Goal: Task Accomplishment & Management: Complete application form

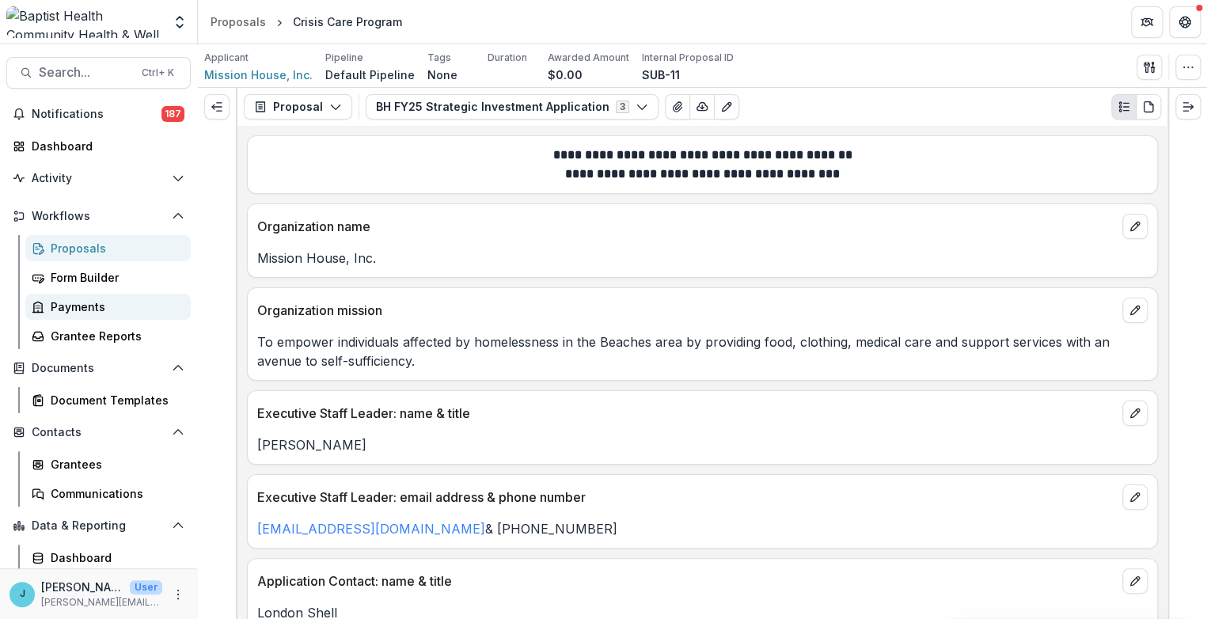
scroll to position [3067, 0]
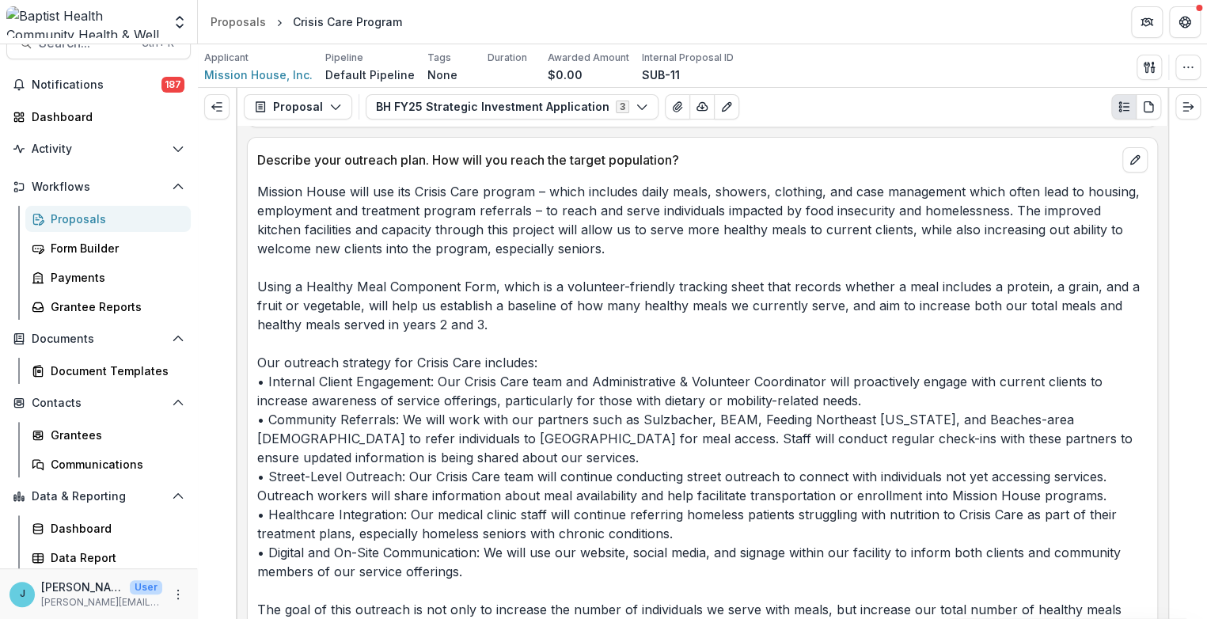
click at [73, 211] on div "Proposals" at bounding box center [114, 218] width 127 height 17
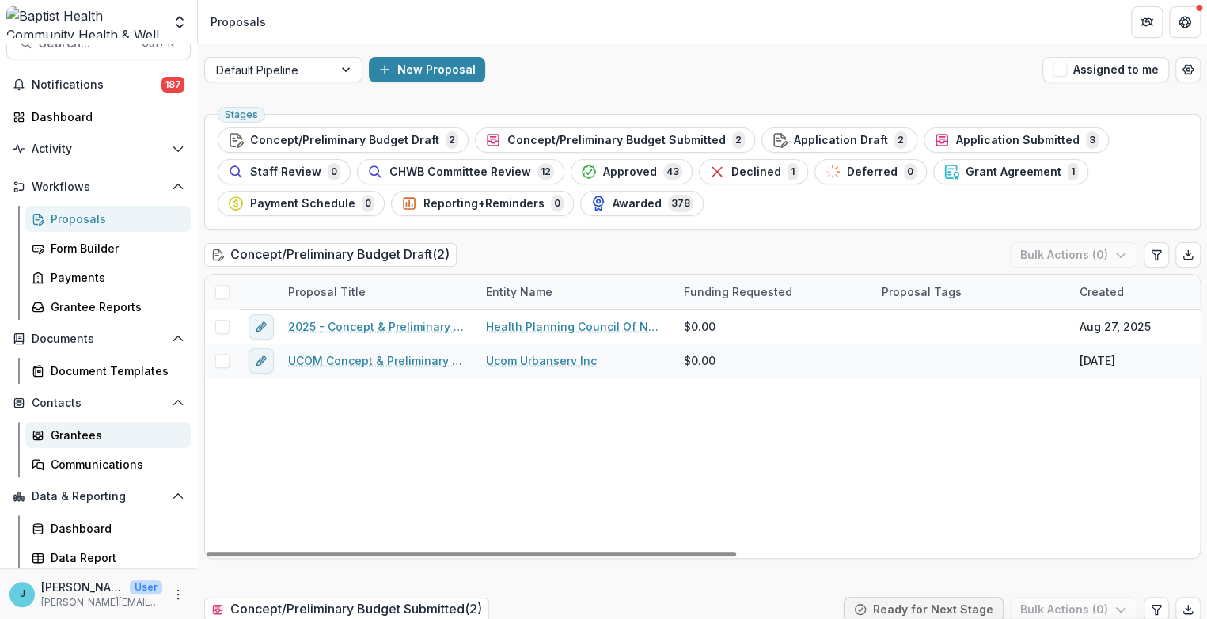
click at [81, 438] on div "Grantees" at bounding box center [114, 434] width 127 height 17
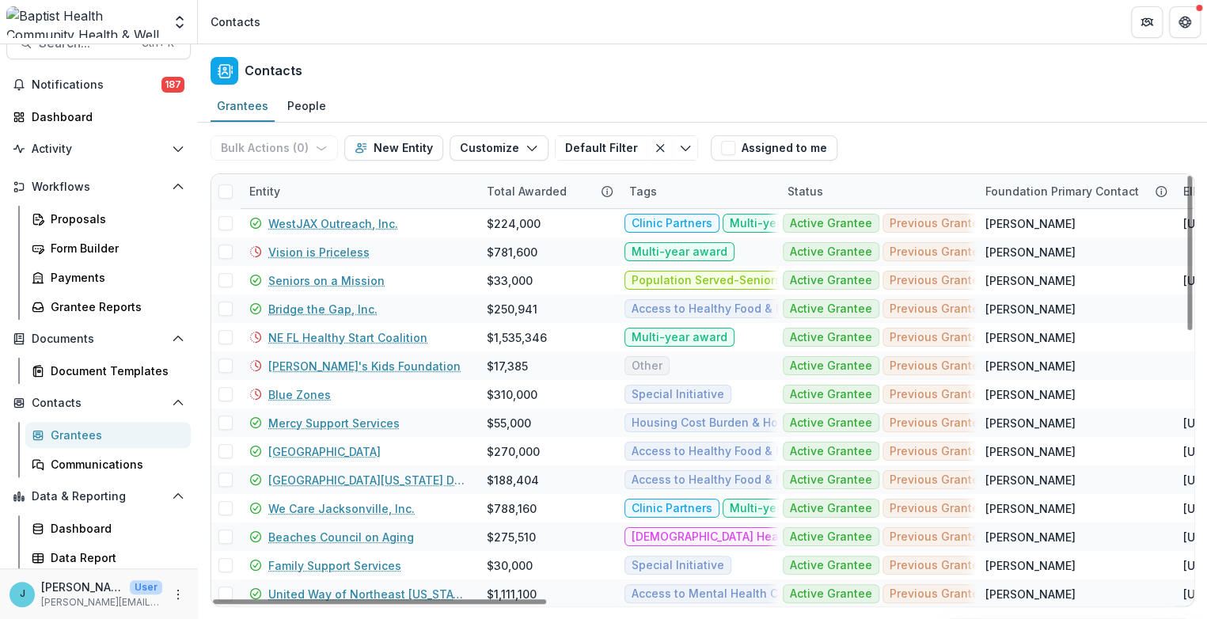
click at [267, 187] on div "Entity" at bounding box center [265, 191] width 50 height 17
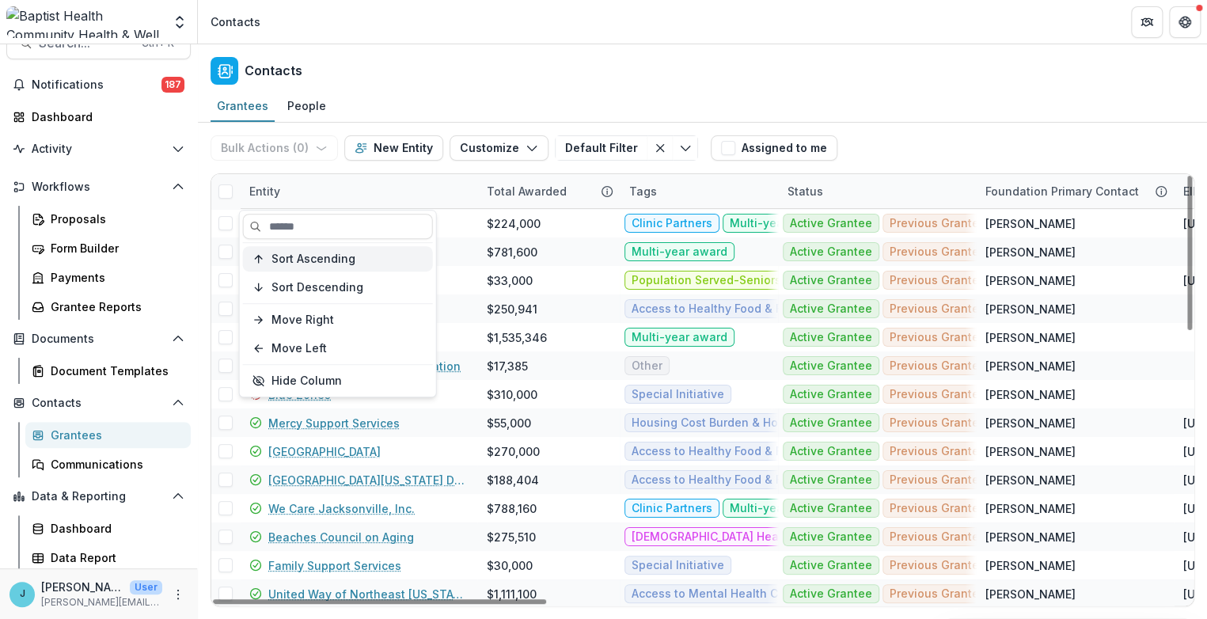
click at [333, 263] on span "Sort Ascending" at bounding box center [313, 258] width 84 height 13
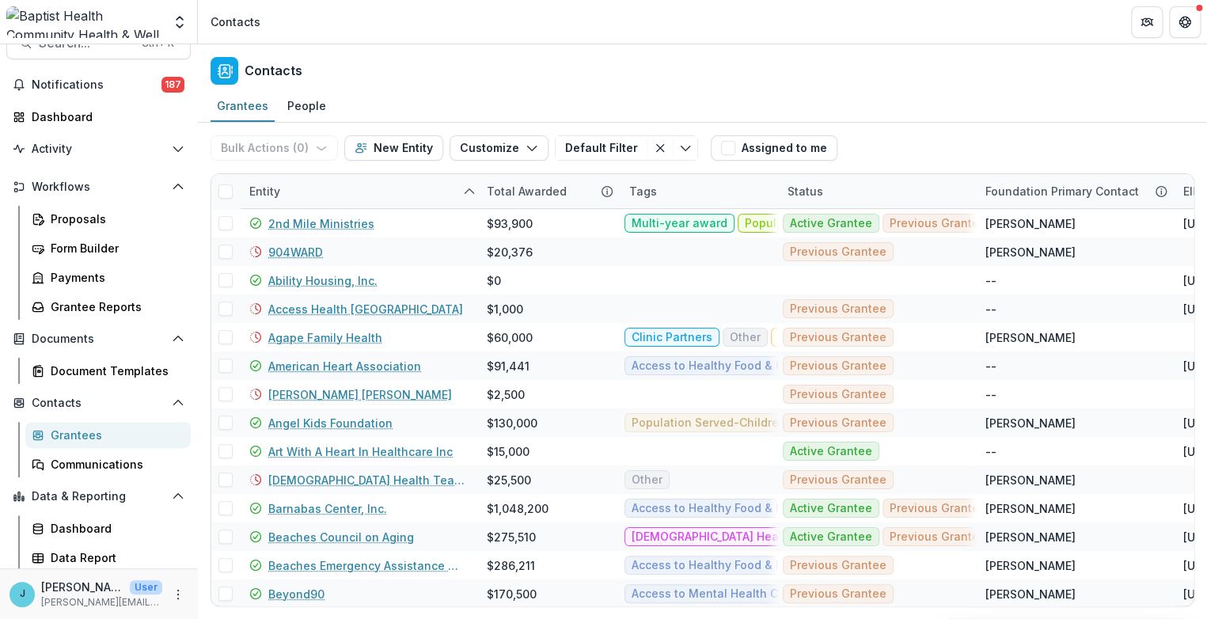
click at [437, 51] on div "Contacts" at bounding box center [702, 67] width 1009 height 47
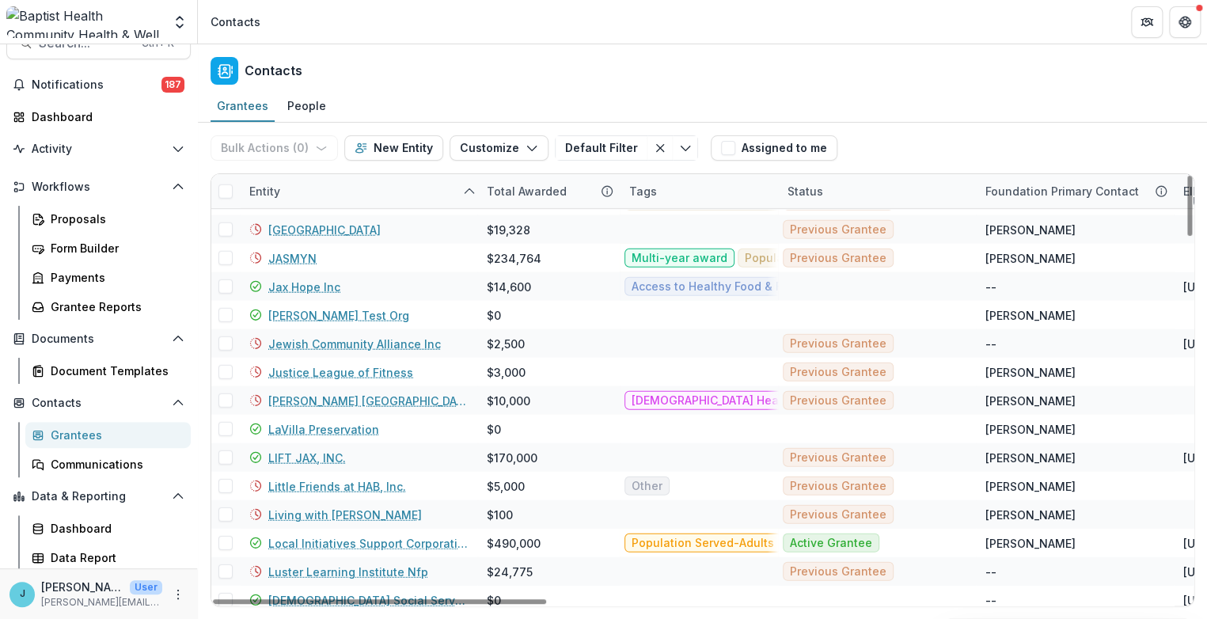
scroll to position [2191, 0]
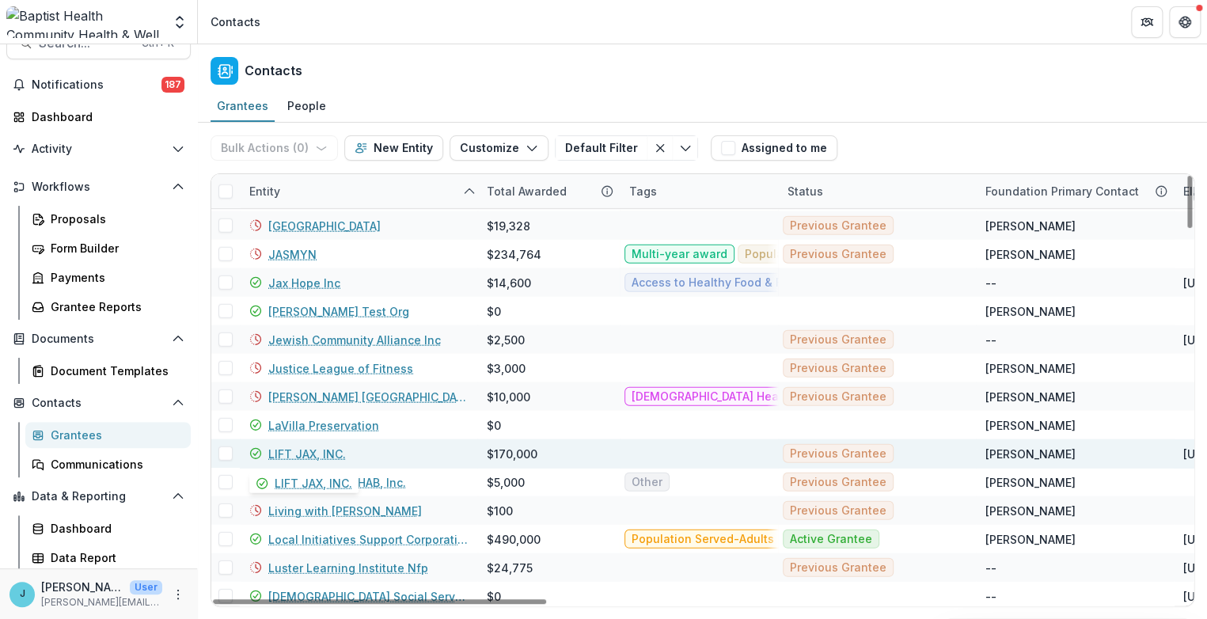
click at [302, 456] on link "LIFT JAX, INC." at bounding box center [307, 453] width 78 height 17
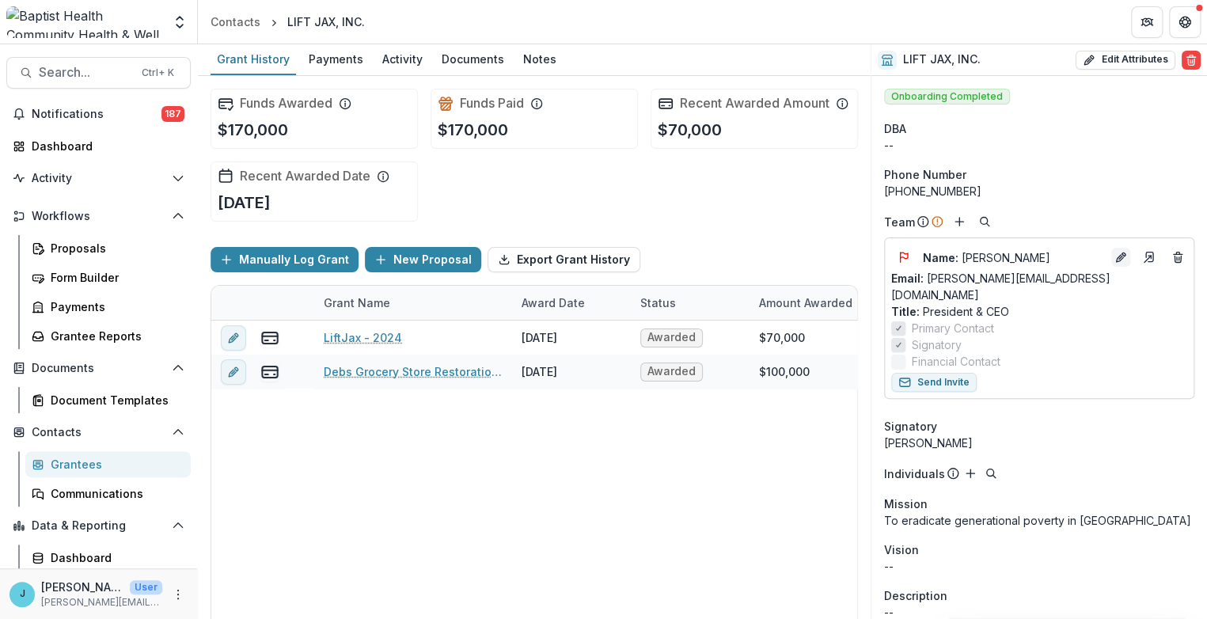
click at [1116, 256] on icon "Edit" at bounding box center [1119, 258] width 7 height 7
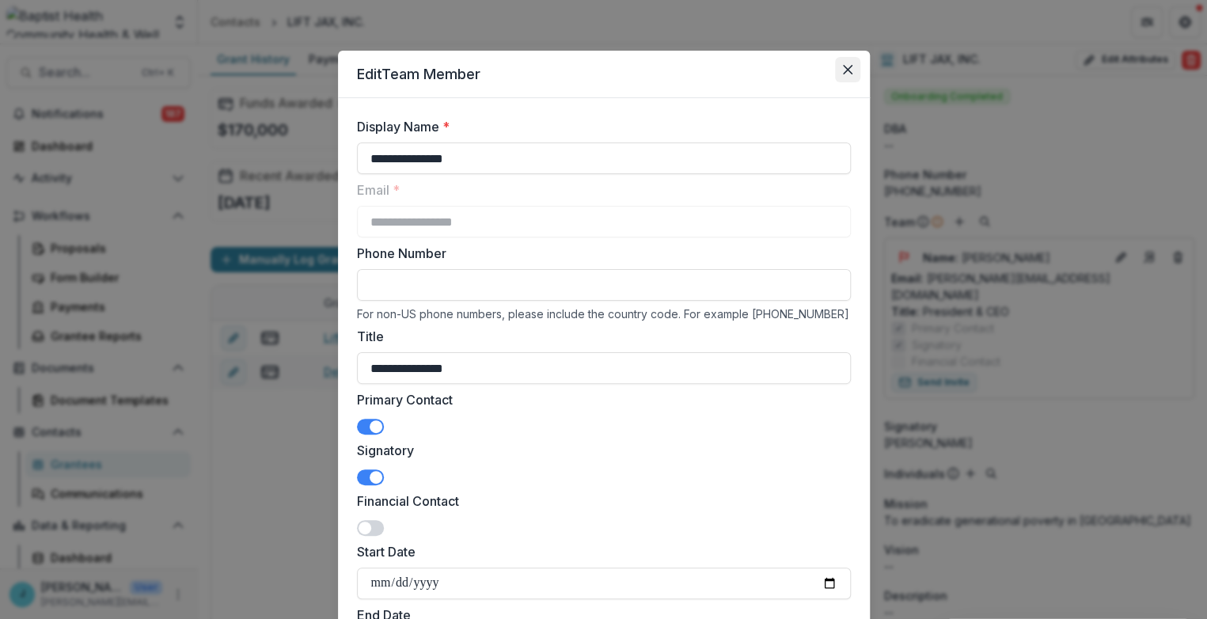
click at [846, 67] on icon "Close" at bounding box center [847, 69] width 9 height 9
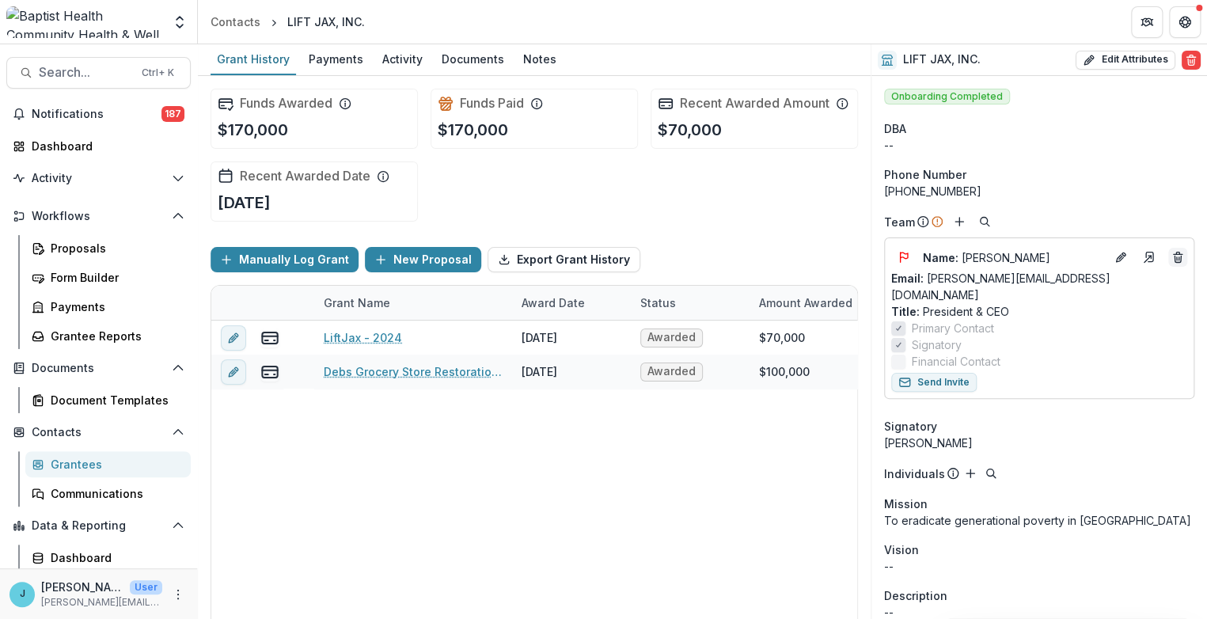
click at [1176, 257] on line "Deletes" at bounding box center [1176, 258] width 0 height 3
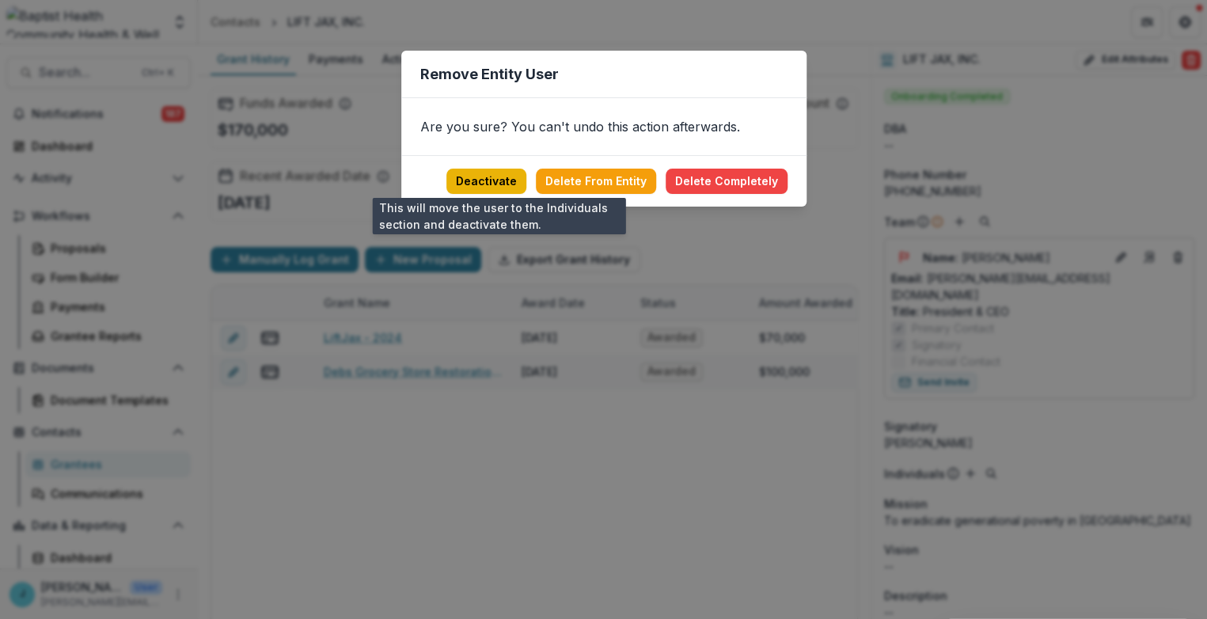
click at [471, 176] on button "Deactivate" at bounding box center [486, 181] width 80 height 25
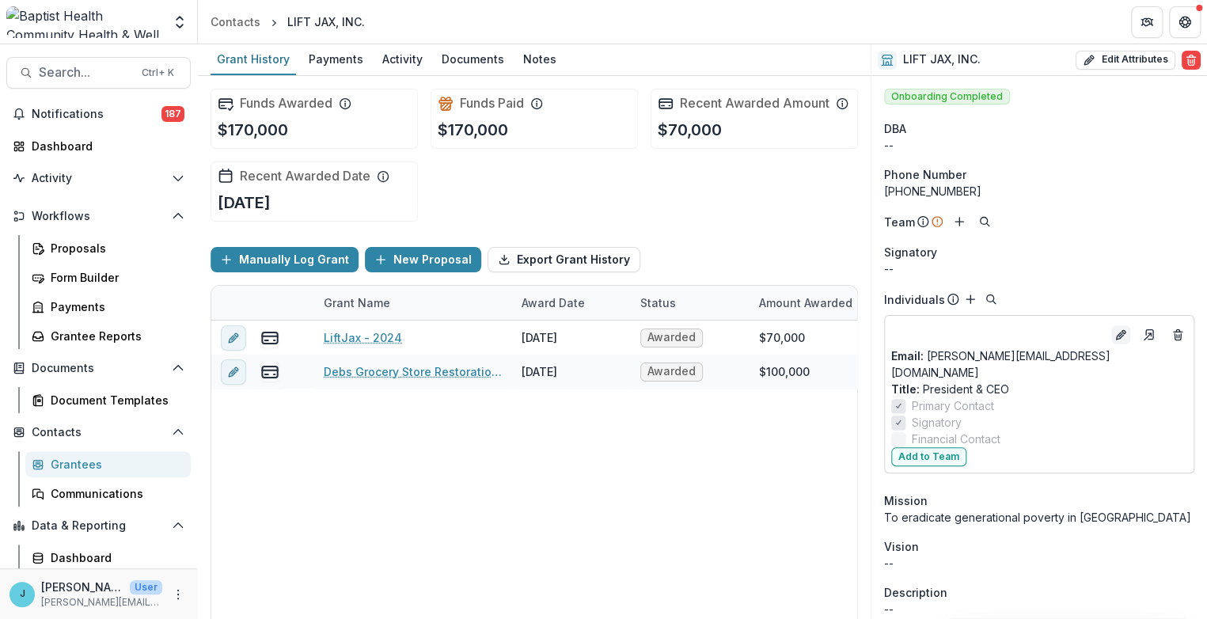
click at [1114, 333] on icon "Edit" at bounding box center [1120, 334] width 13 height 13
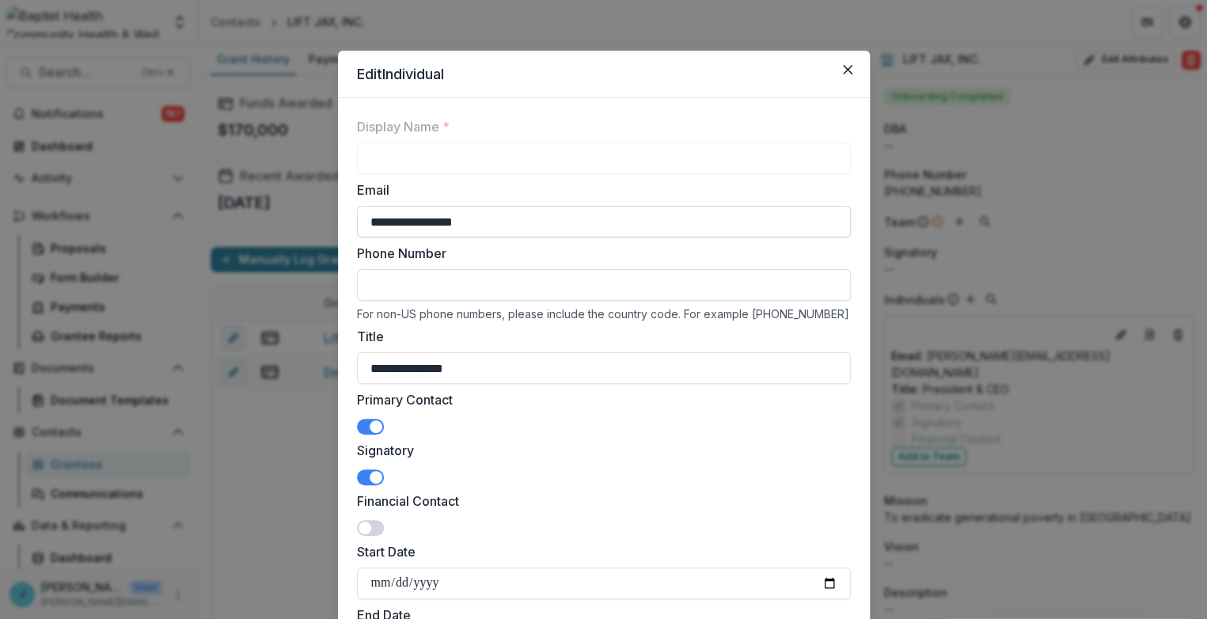
click at [420, 214] on input "**********" at bounding box center [604, 222] width 494 height 32
click at [843, 68] on icon "Close" at bounding box center [846, 69] width 9 height 9
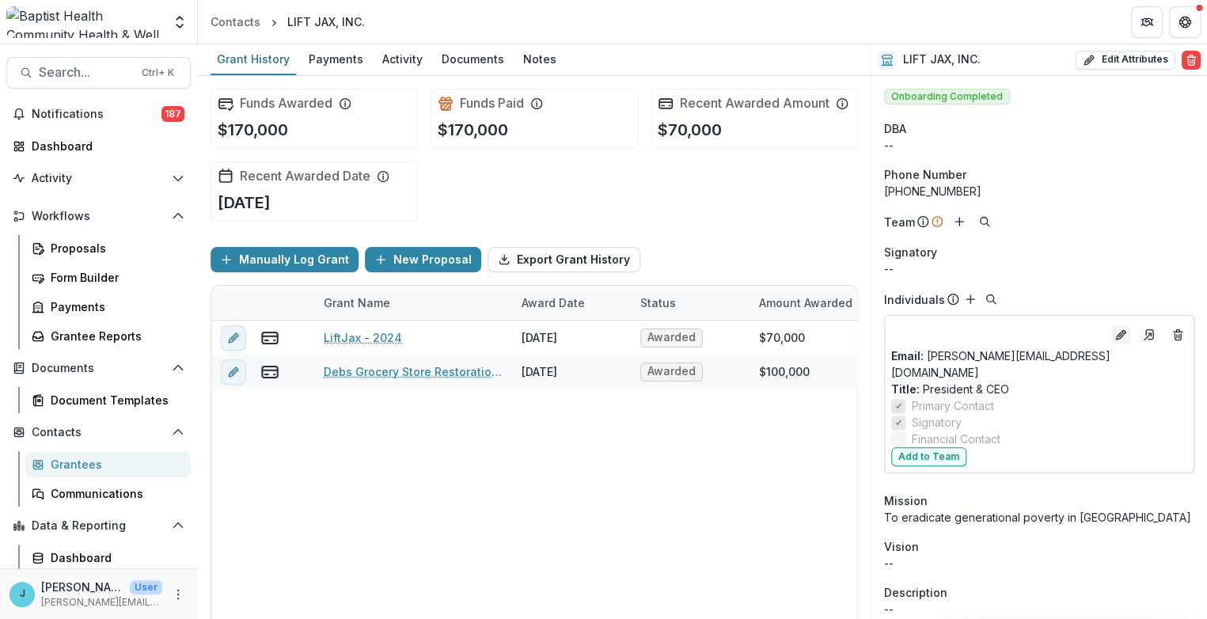
click at [1121, 330] on icon "Edit" at bounding box center [1123, 332] width 4 height 4
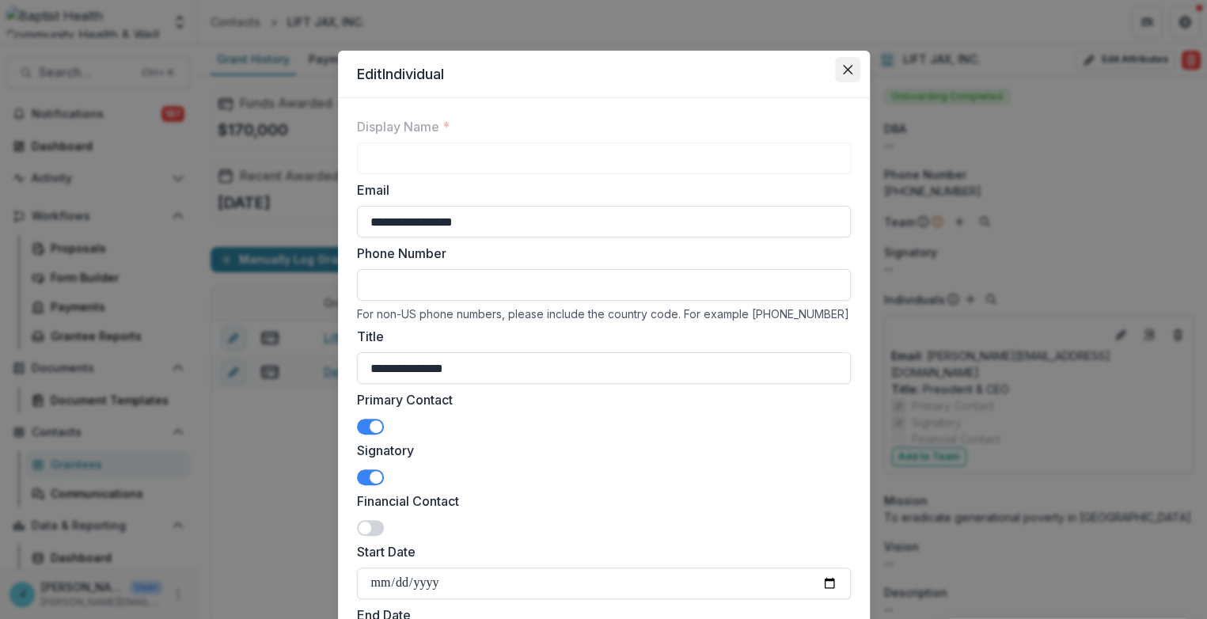
click at [839, 64] on button "Close" at bounding box center [847, 69] width 25 height 25
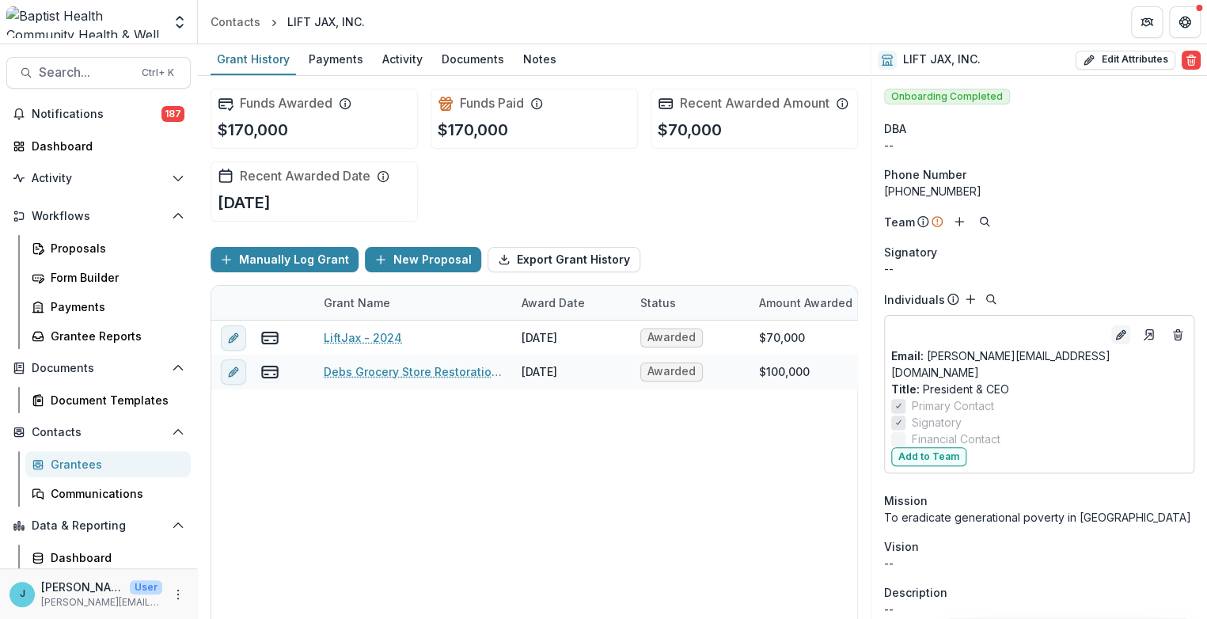
click at [1116, 335] on icon "Edit" at bounding box center [1120, 334] width 13 height 13
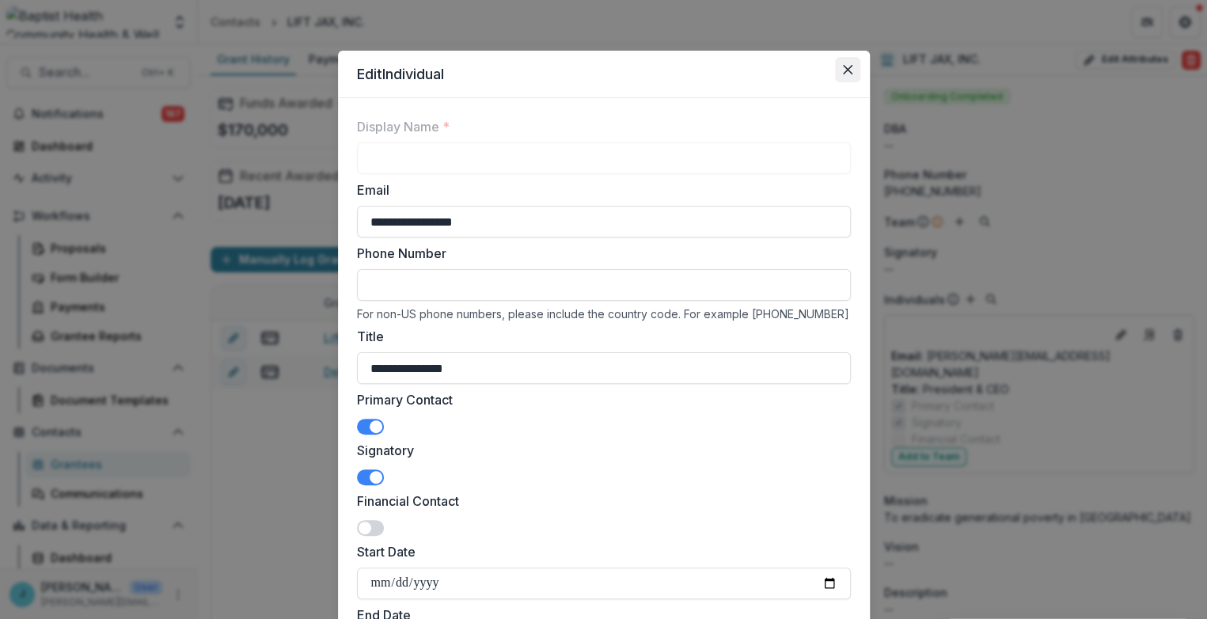
click at [842, 66] on icon "Close" at bounding box center [846, 69] width 9 height 9
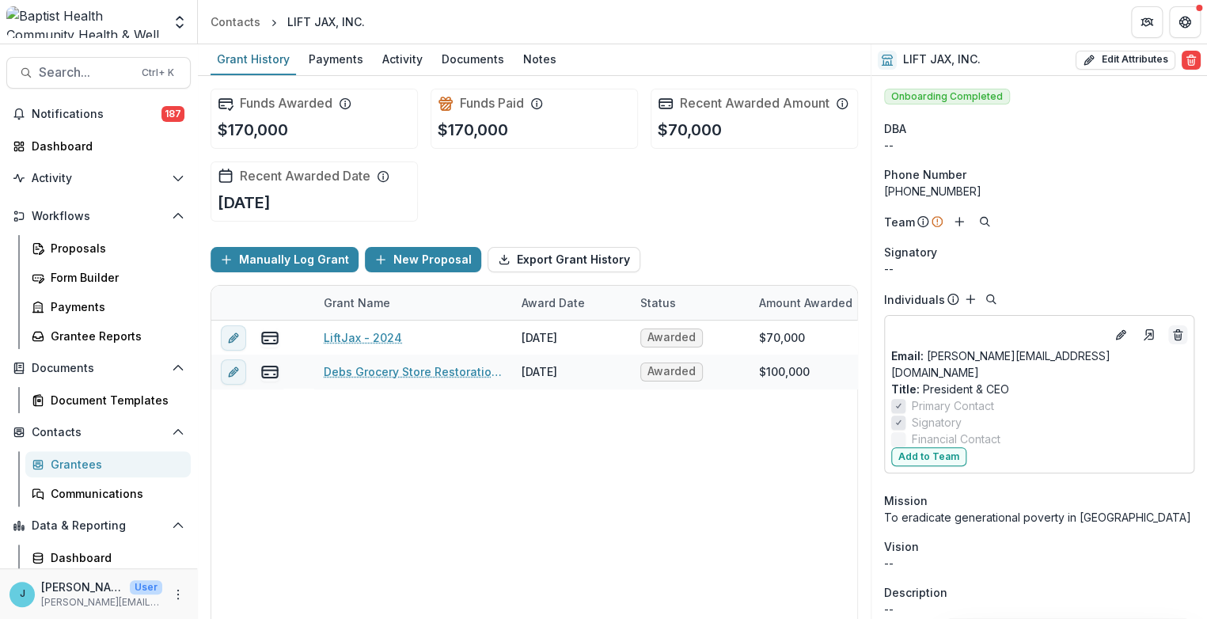
click at [1176, 335] on line "Deletes" at bounding box center [1176, 336] width 0 height 3
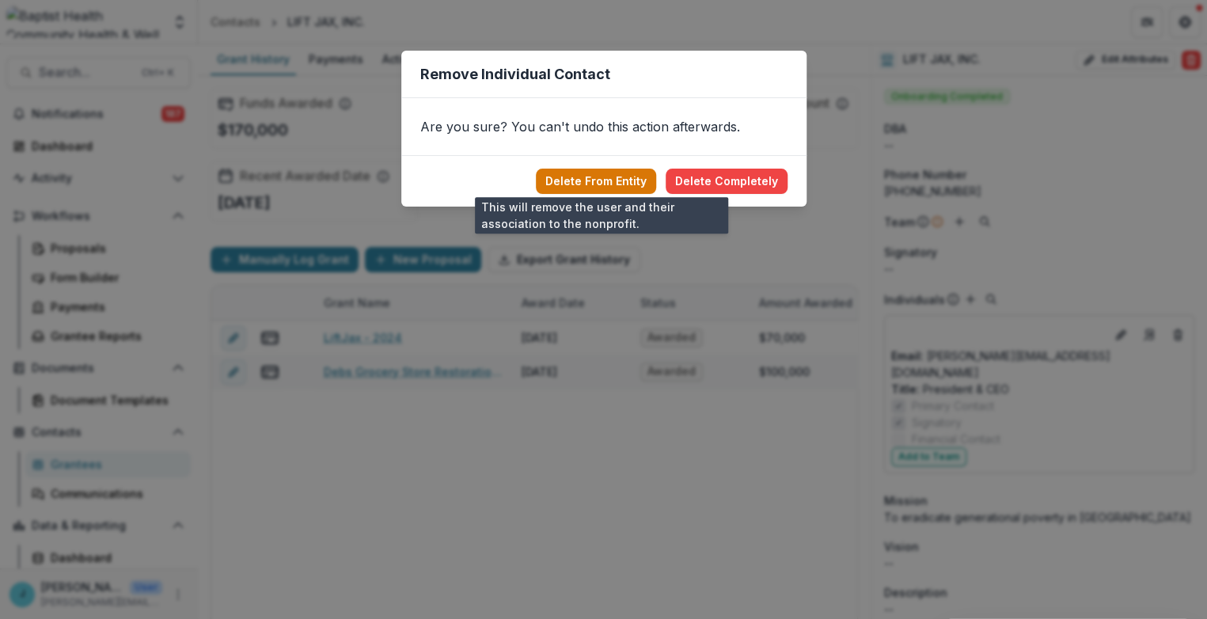
click at [607, 180] on button "Delete From Entity" at bounding box center [596, 181] width 120 height 25
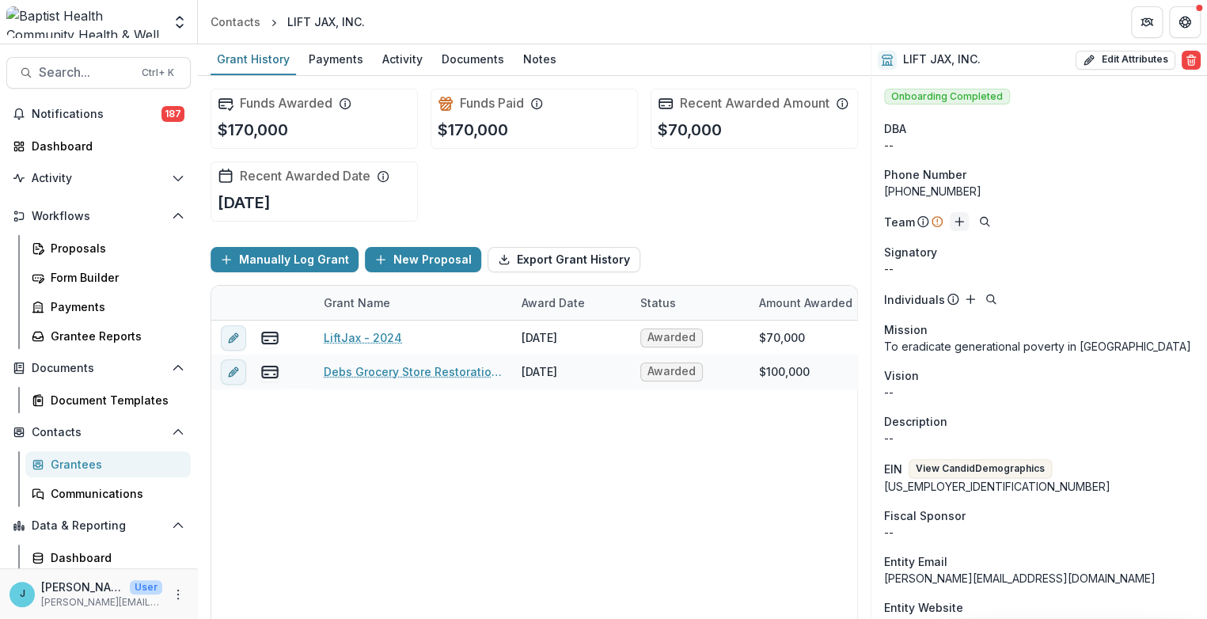
click at [955, 218] on icon "Add" at bounding box center [959, 221] width 13 height 13
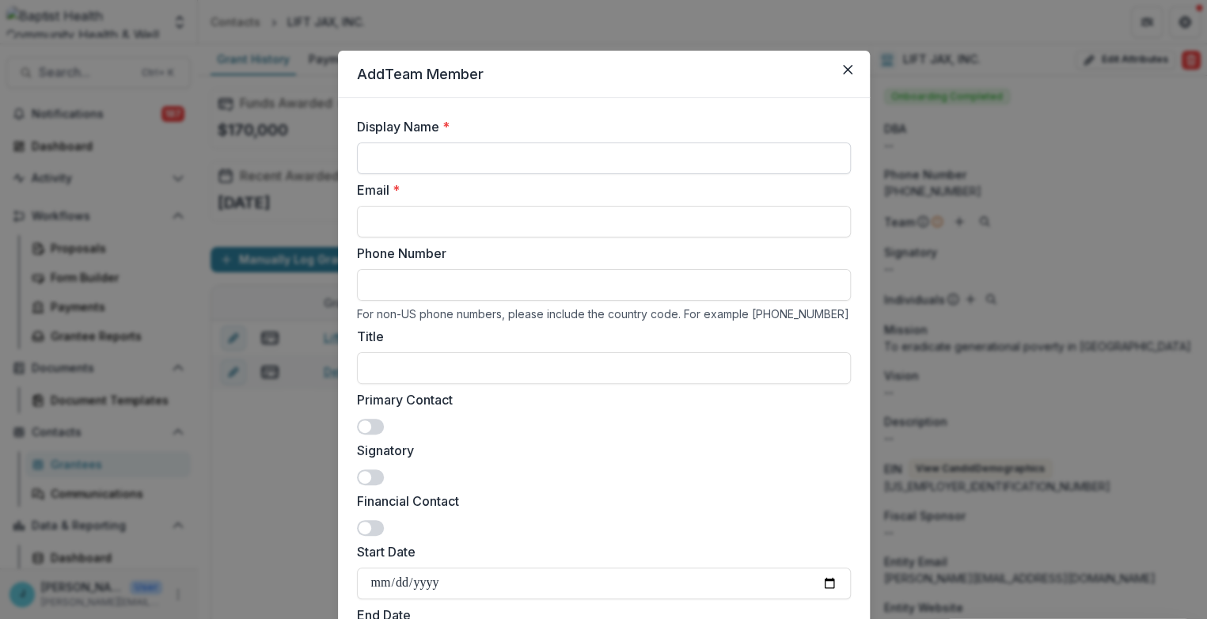
click at [440, 160] on input "Display Name *" at bounding box center [604, 158] width 494 height 32
type input "**********"
click at [396, 221] on input "Email *" at bounding box center [604, 222] width 494 height 32
paste input "**********"
type input "**********"
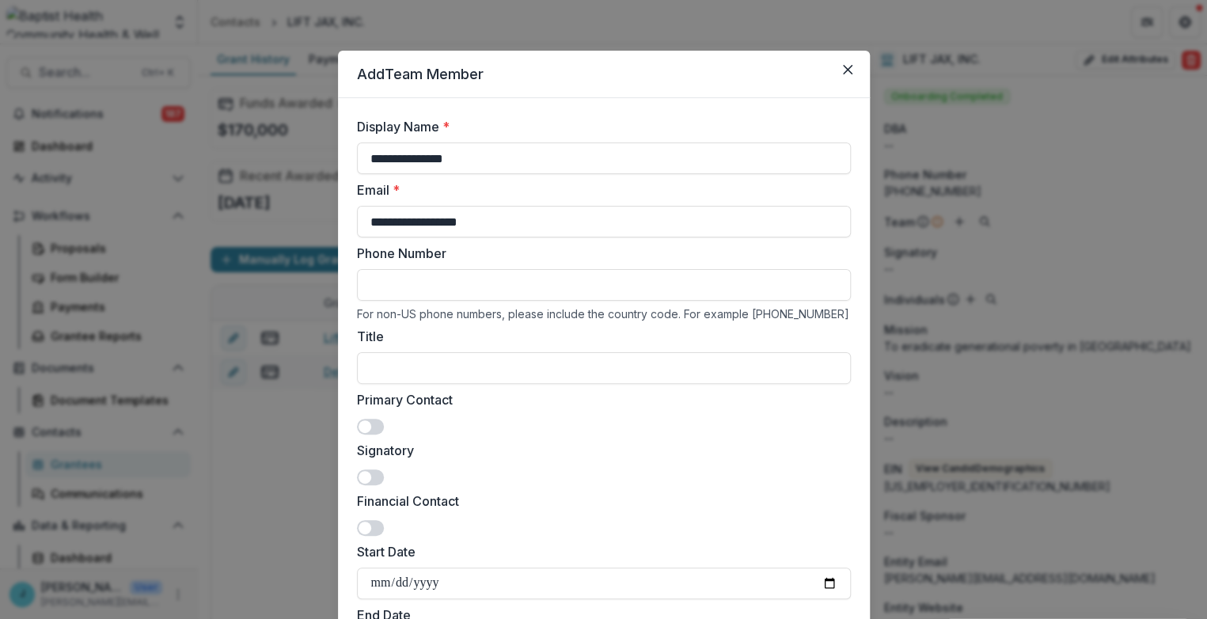
click at [385, 290] on input "Phone Number" at bounding box center [604, 285] width 494 height 32
click at [369, 373] on input "Title" at bounding box center [604, 368] width 494 height 32
type input "**********"
click at [357, 419] on span at bounding box center [370, 427] width 27 height 16
click at [360, 477] on span at bounding box center [364, 477] width 13 height 13
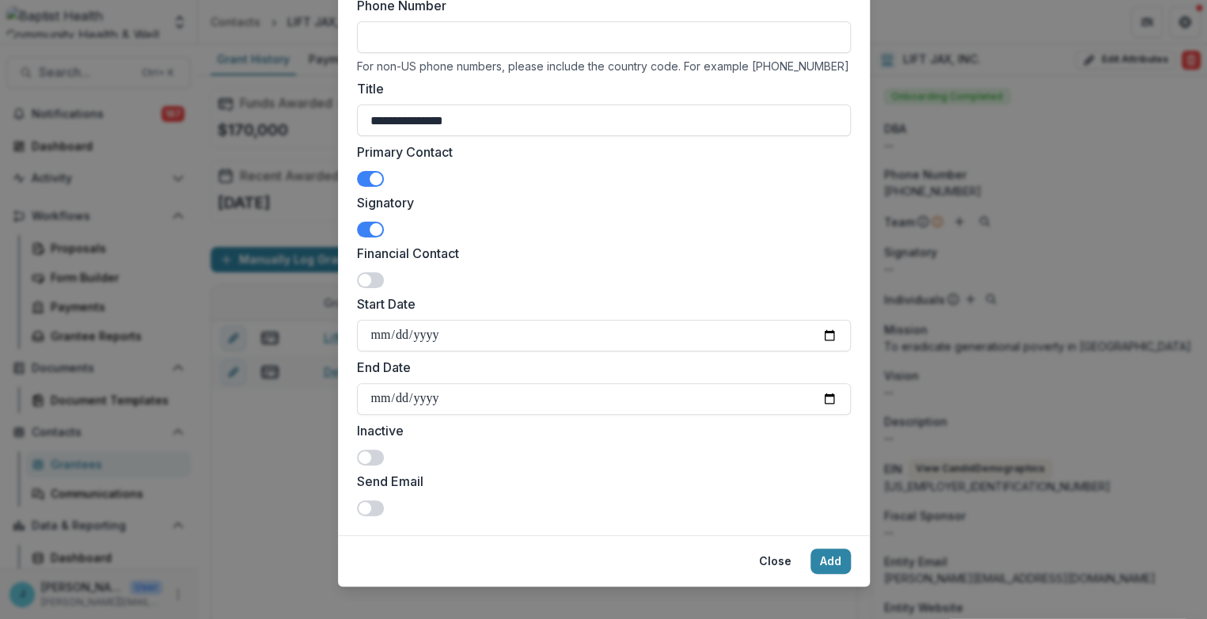
scroll to position [263, 0]
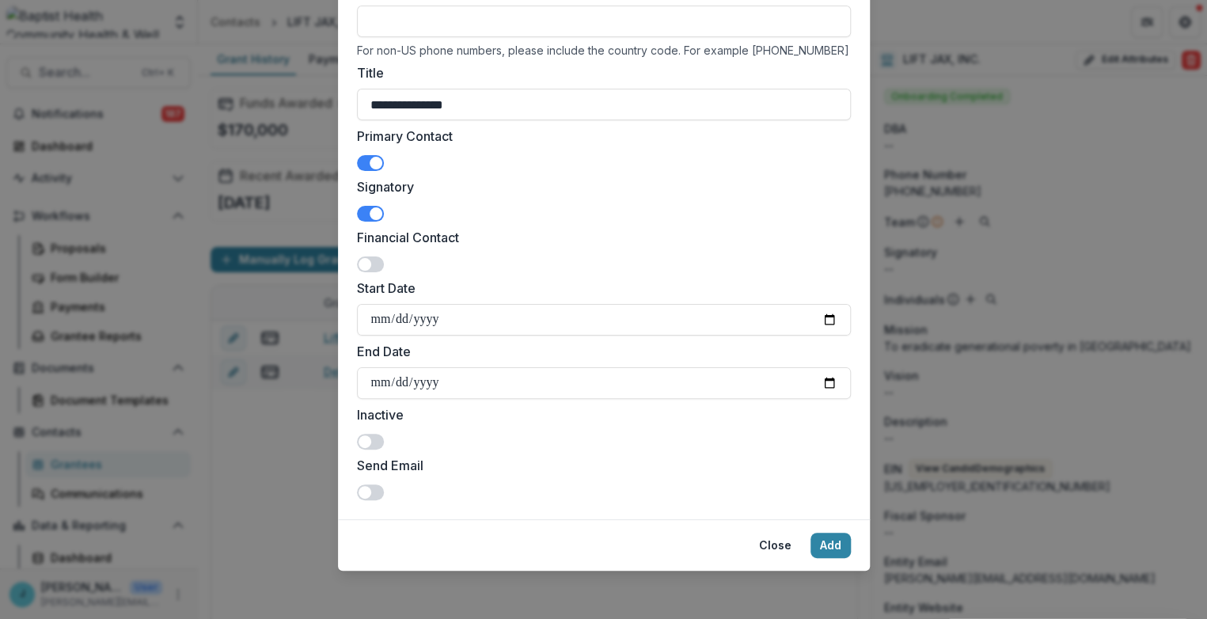
drag, startPoint x: 363, startPoint y: 489, endPoint x: 510, endPoint y: 490, distance: 146.4
click at [363, 488] on span at bounding box center [364, 492] width 13 height 13
click at [824, 548] on button "Add" at bounding box center [830, 544] width 40 height 25
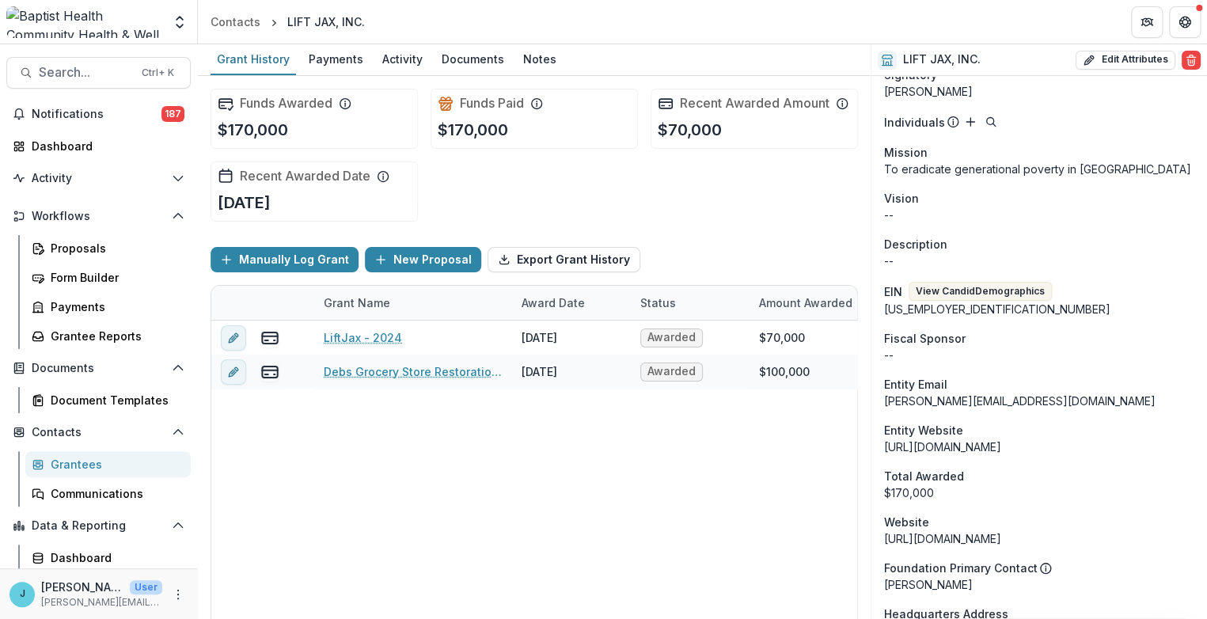
scroll to position [527, 0]
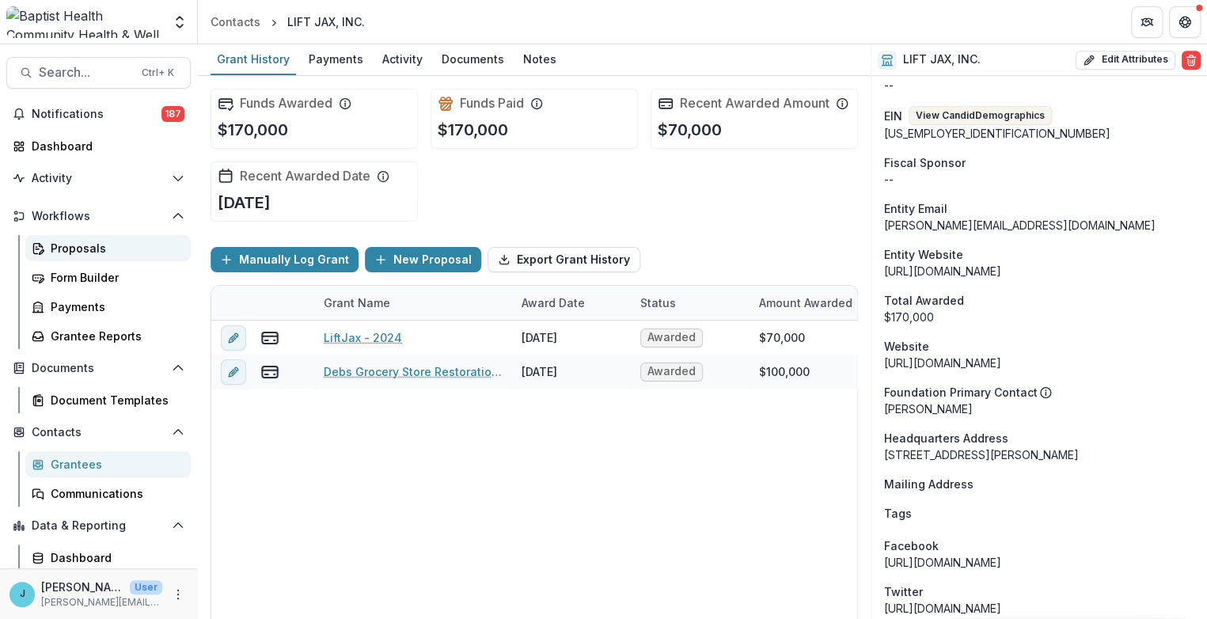
click at [81, 248] on div "Proposals" at bounding box center [114, 248] width 127 height 17
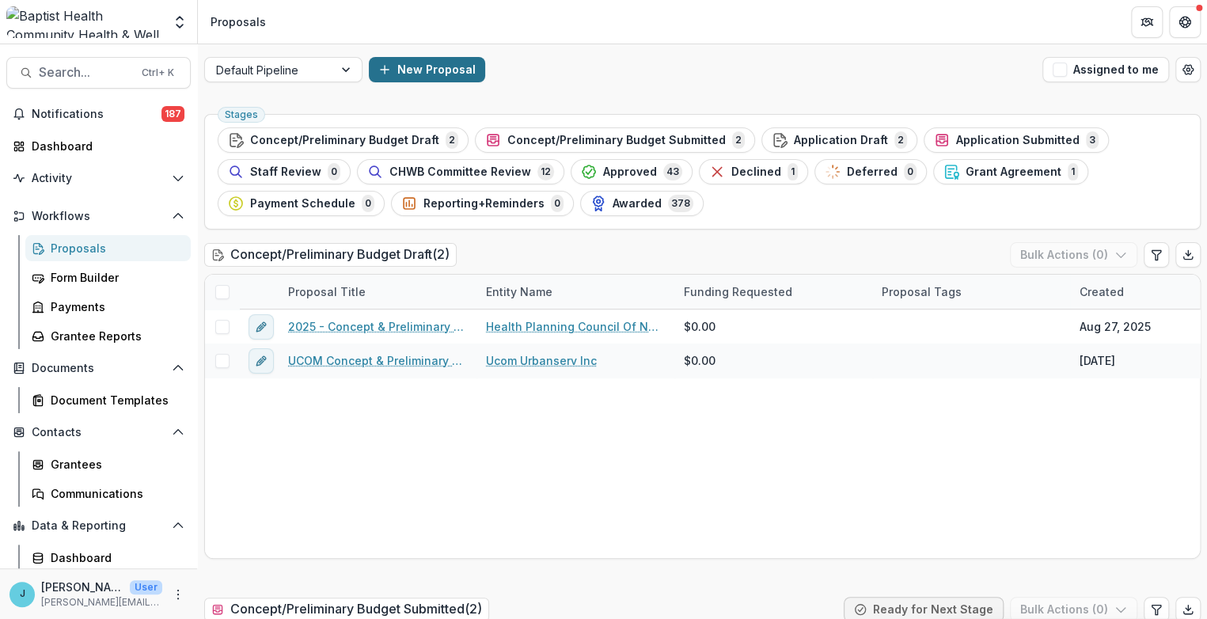
click at [397, 66] on button "New Proposal" at bounding box center [427, 69] width 116 height 25
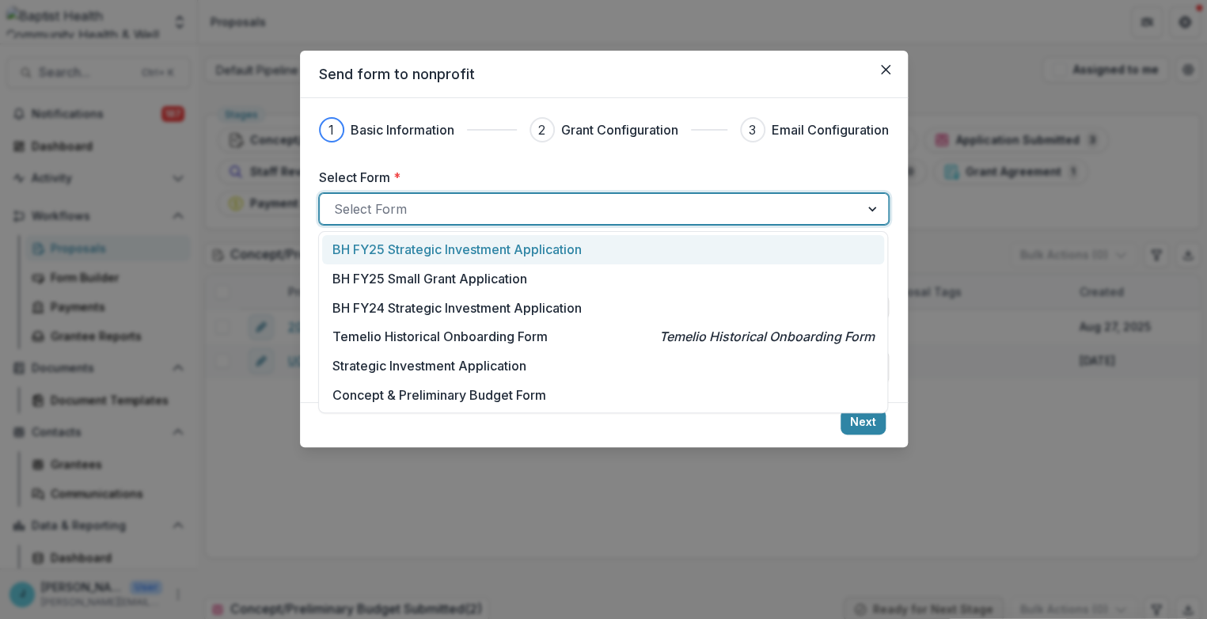
click at [356, 203] on div at bounding box center [589, 209] width 511 height 22
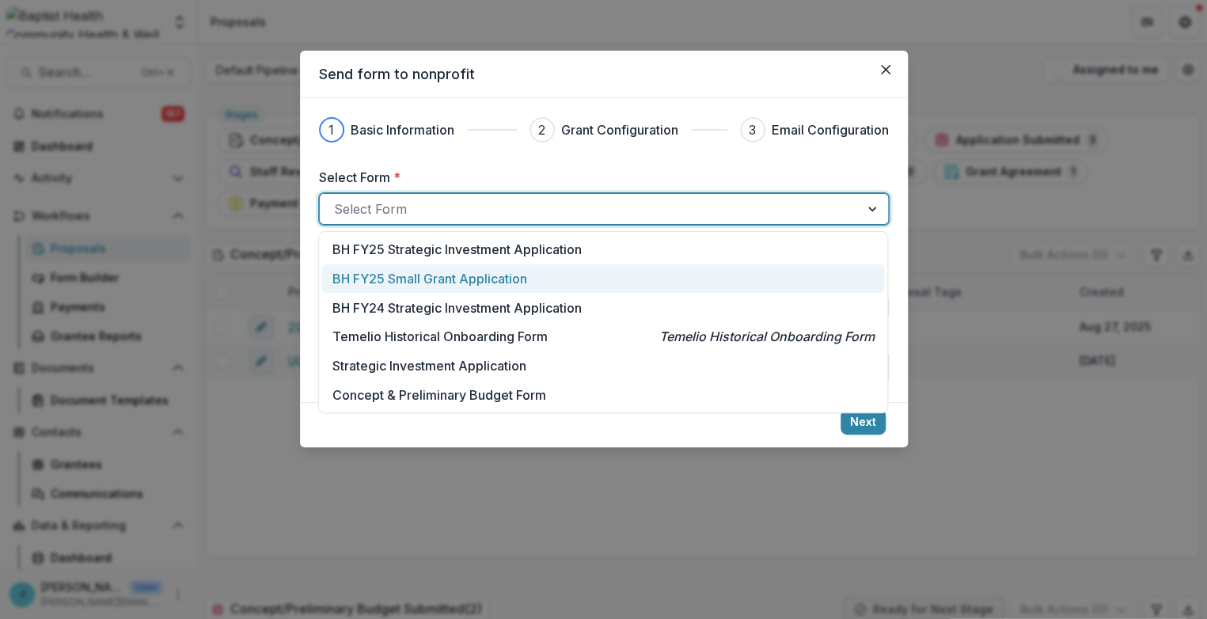
click at [389, 288] on div "BH FY25 Small Grant Application" at bounding box center [603, 278] width 562 height 29
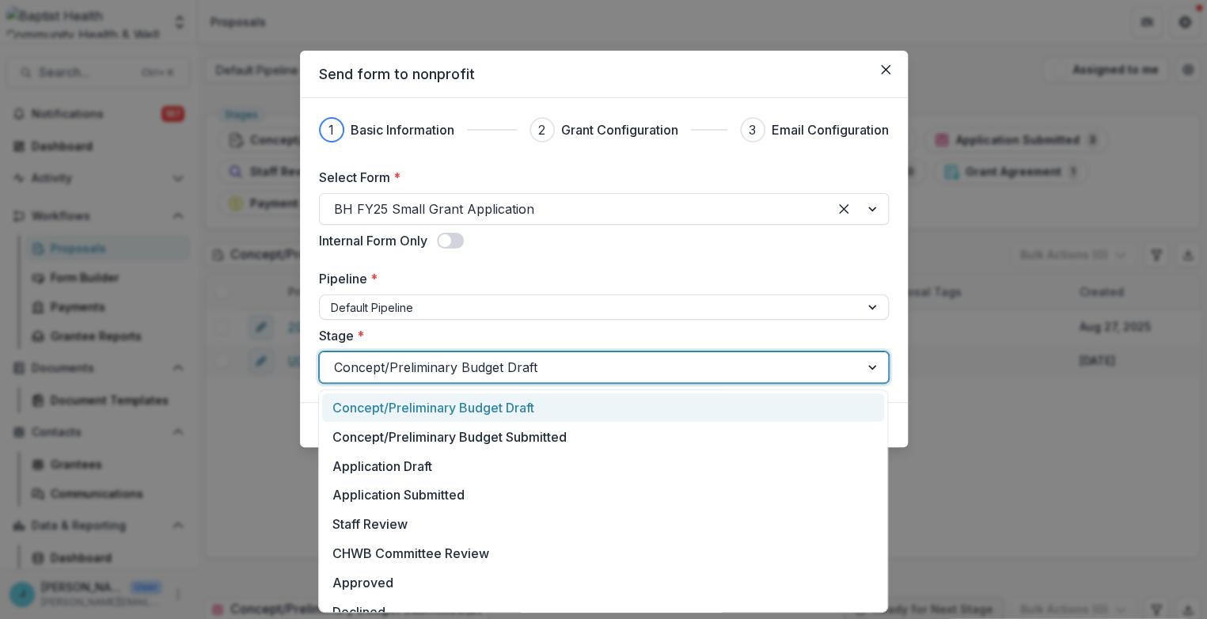
click at [369, 366] on div at bounding box center [589, 367] width 511 height 22
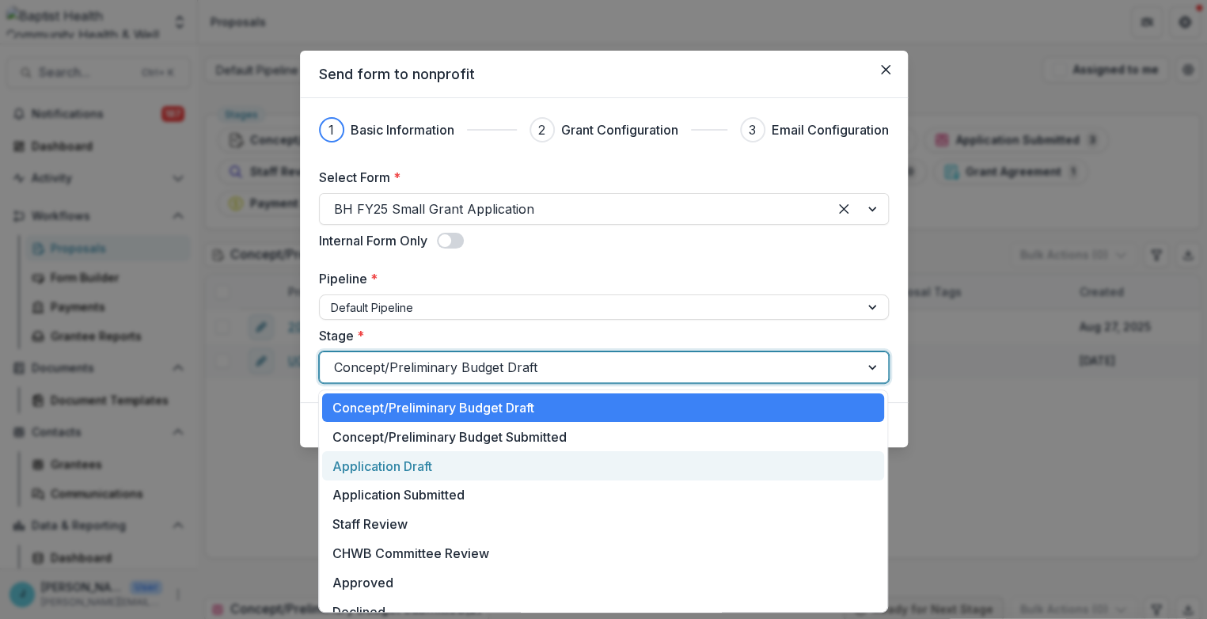
click at [389, 470] on div "Application Draft" at bounding box center [603, 465] width 562 height 29
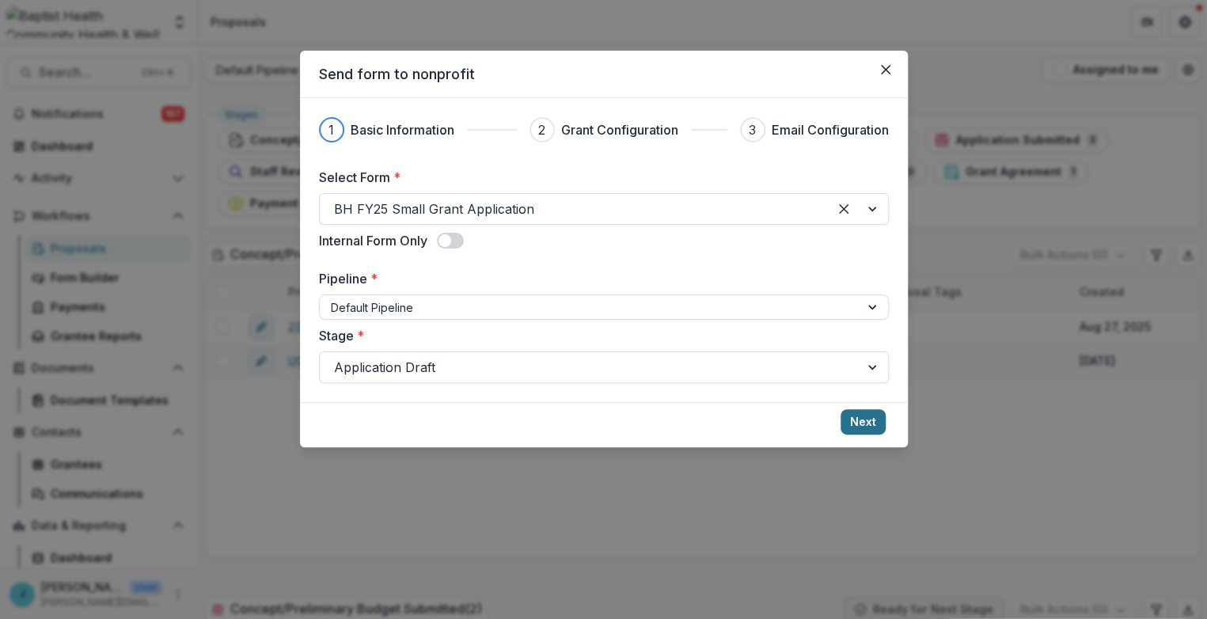
click at [871, 419] on button "Next" at bounding box center [862, 421] width 45 height 25
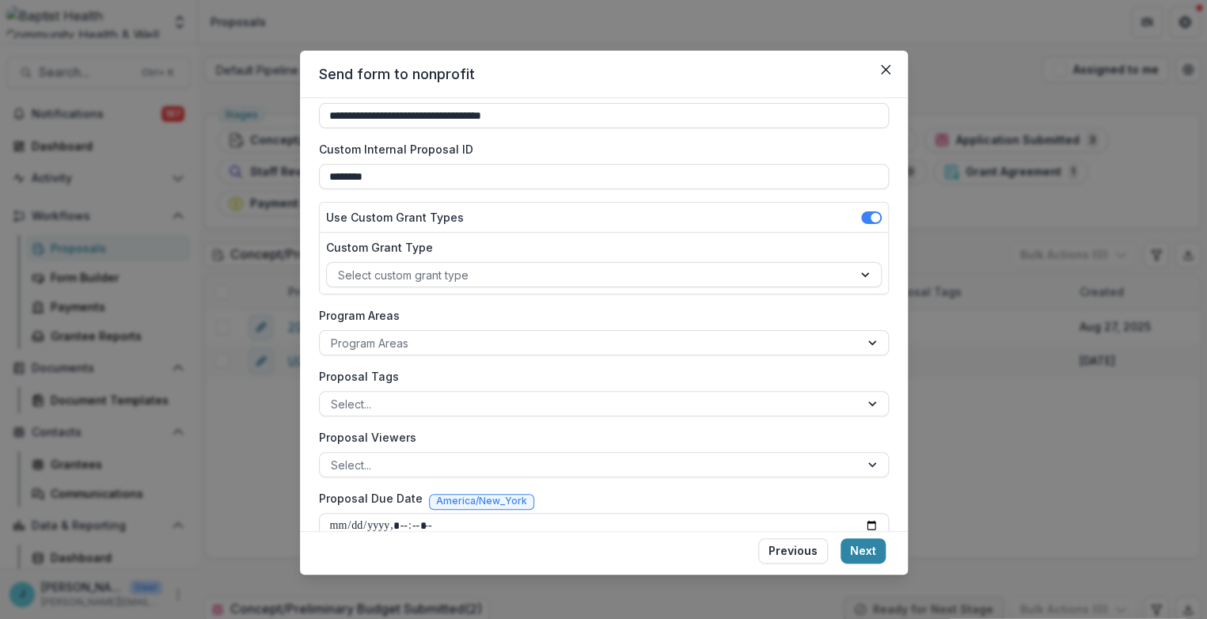
scroll to position [112, 0]
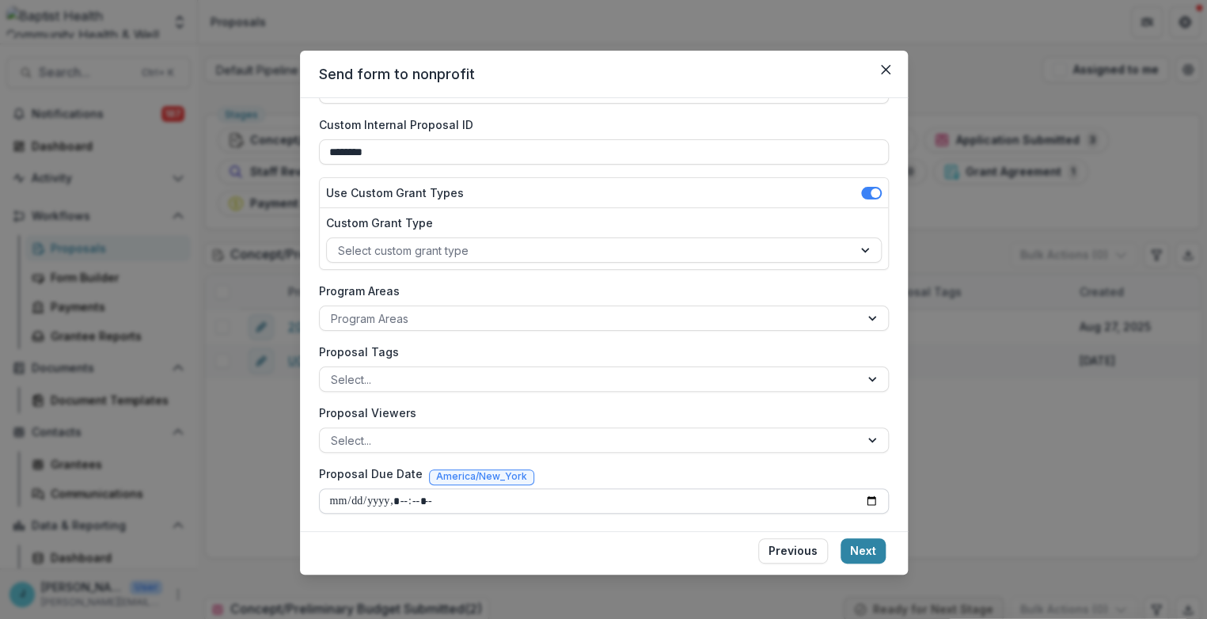
drag, startPoint x: 338, startPoint y: 498, endPoint x: 362, endPoint y: 494, distance: 23.9
click at [338, 498] on input "Proposal Due Date" at bounding box center [604, 500] width 570 height 25
click at [866, 549] on button "Next" at bounding box center [862, 550] width 45 height 25
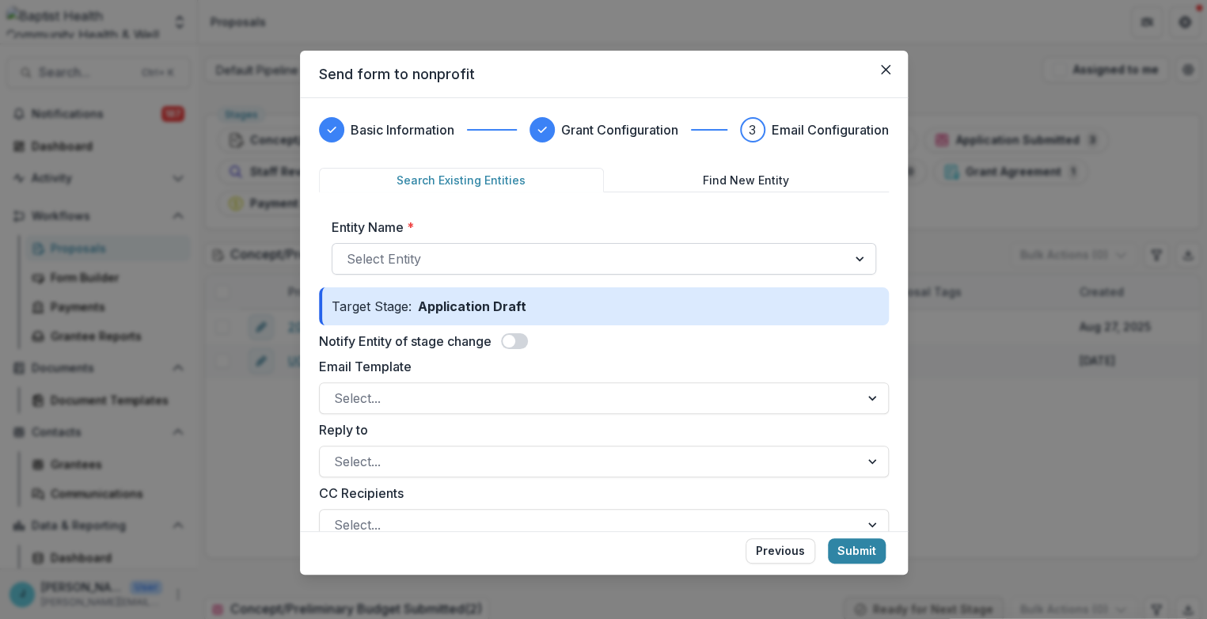
click at [426, 250] on div at bounding box center [590, 259] width 486 height 22
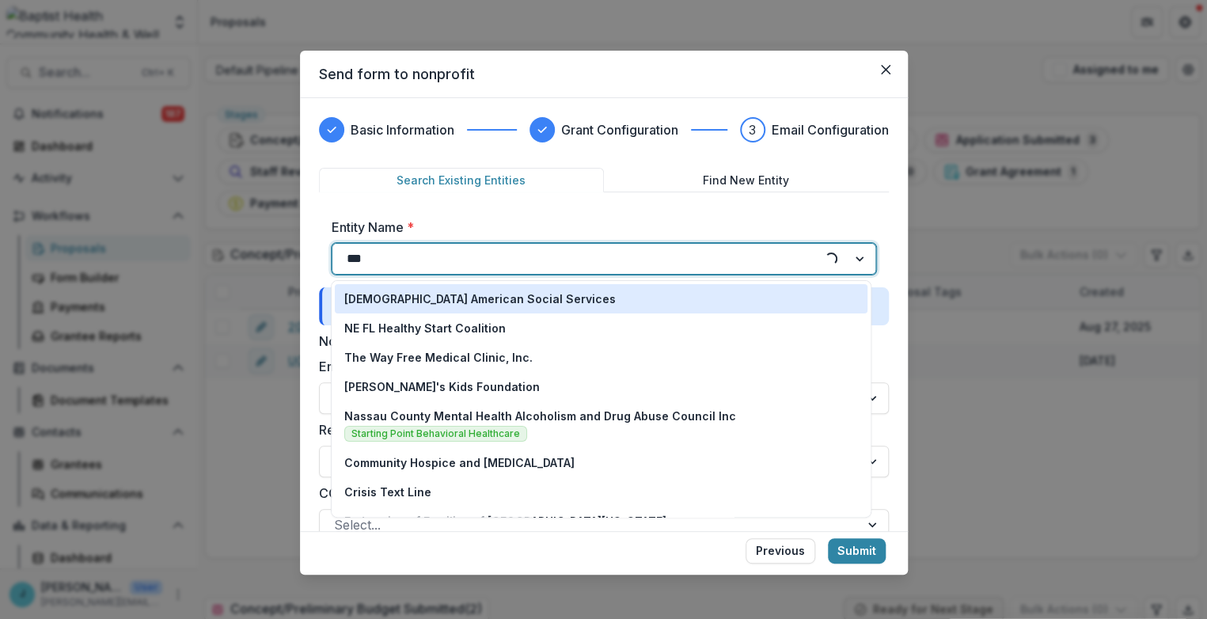
type input "****"
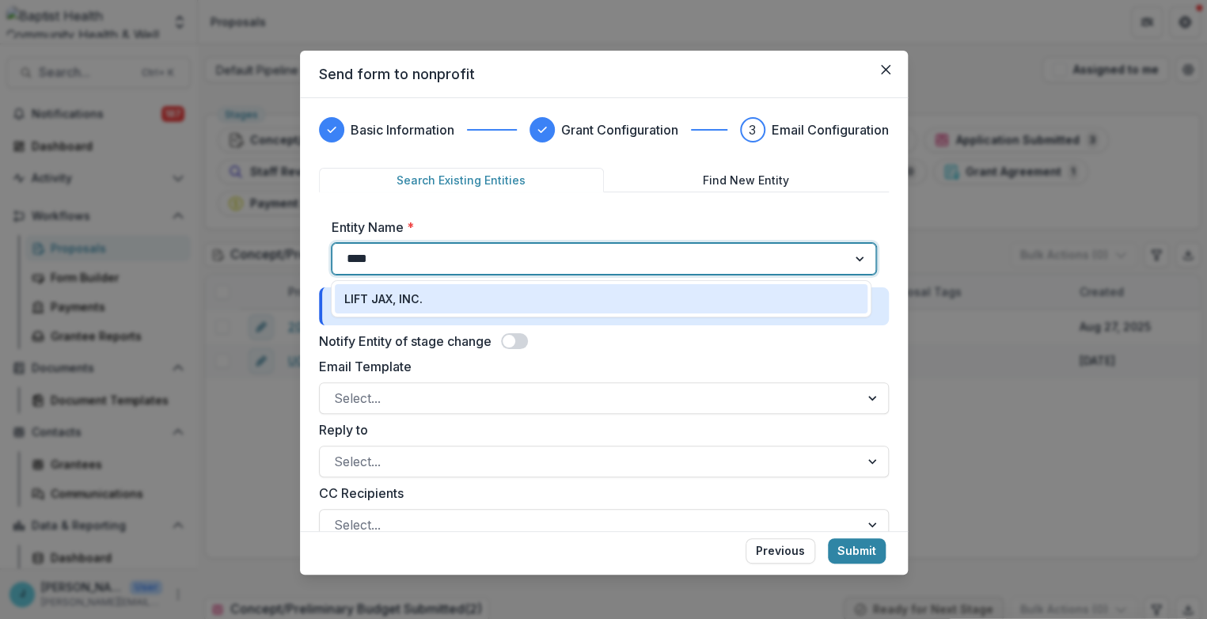
click at [354, 305] on p "LIFT JAX, INC." at bounding box center [383, 298] width 78 height 17
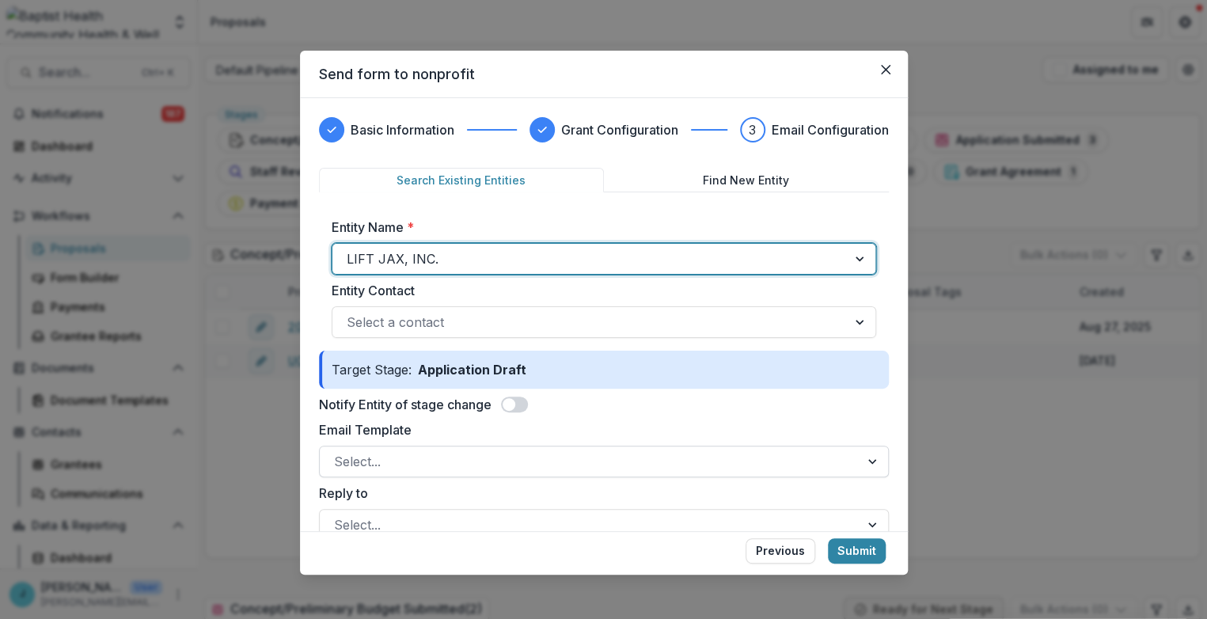
click at [368, 462] on div at bounding box center [589, 461] width 511 height 22
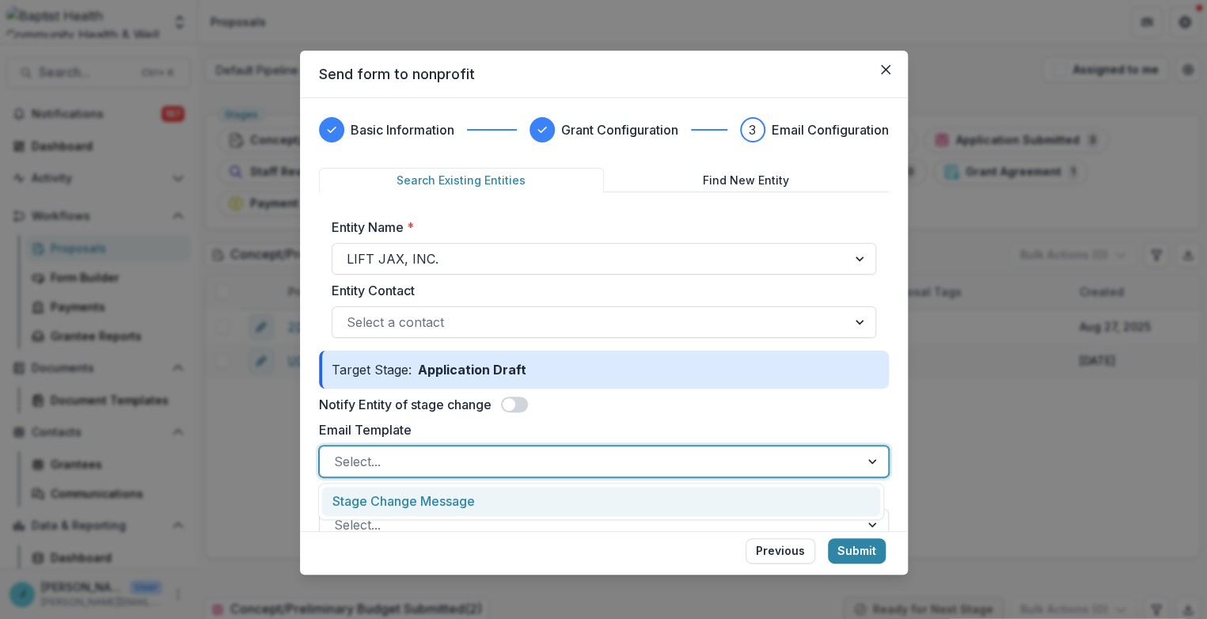
drag, startPoint x: 367, startPoint y: 500, endPoint x: 380, endPoint y: 483, distance: 21.5
click at [368, 501] on div "Stage Change Message" at bounding box center [600, 501] width 557 height 29
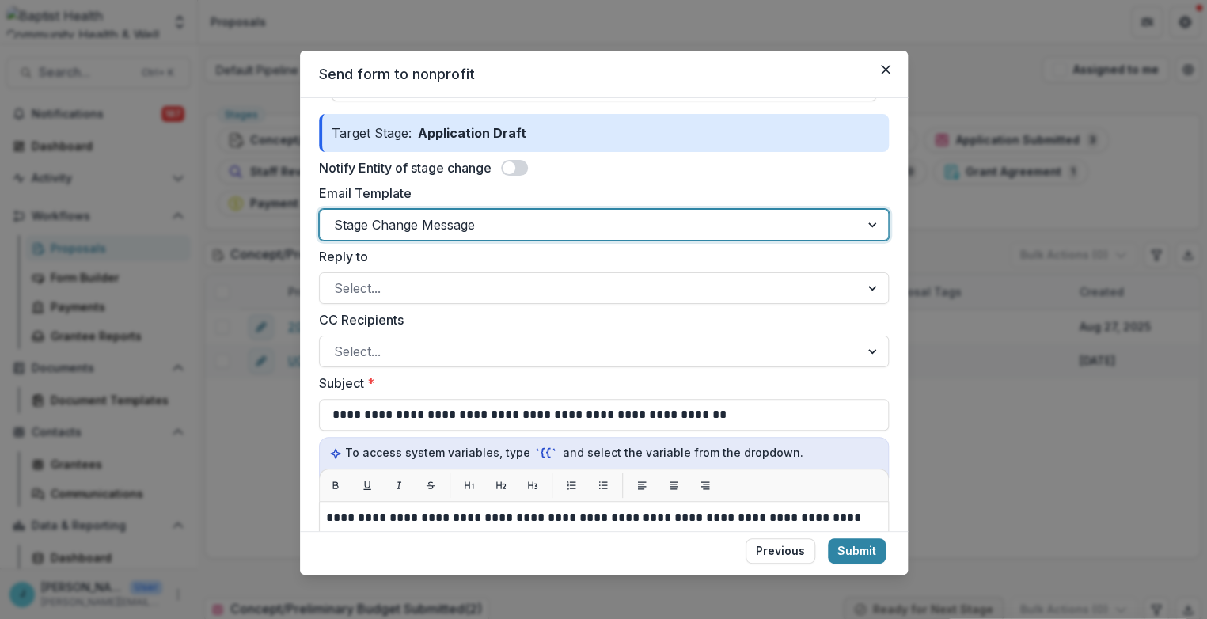
scroll to position [263, 0]
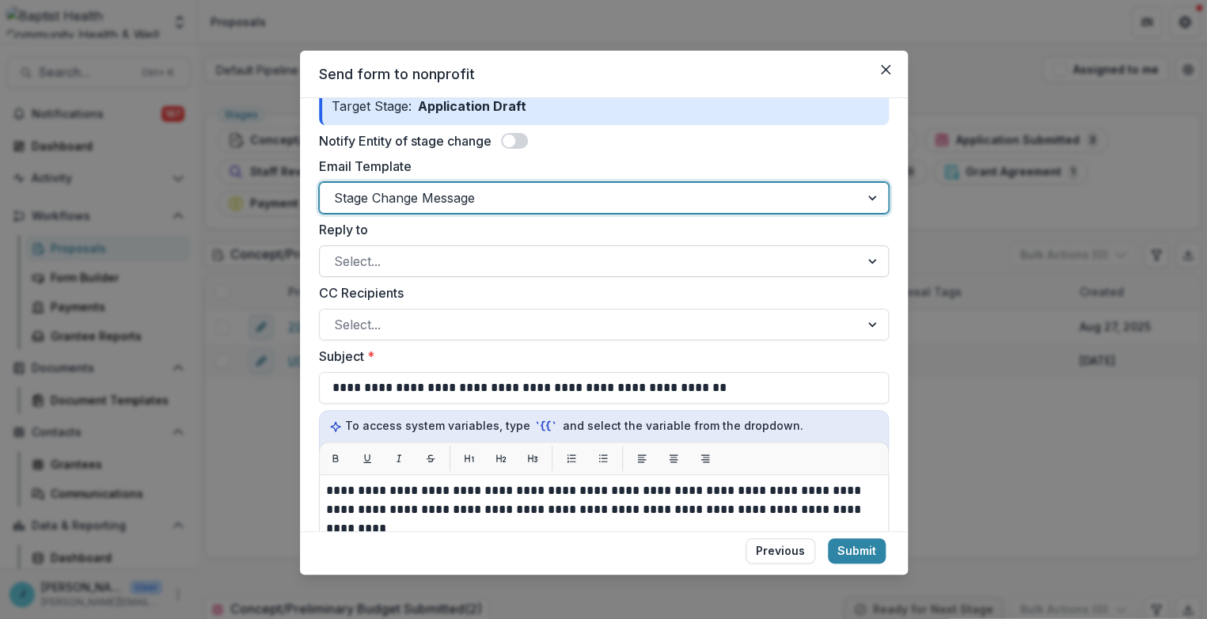
click at [339, 263] on div at bounding box center [589, 261] width 511 height 22
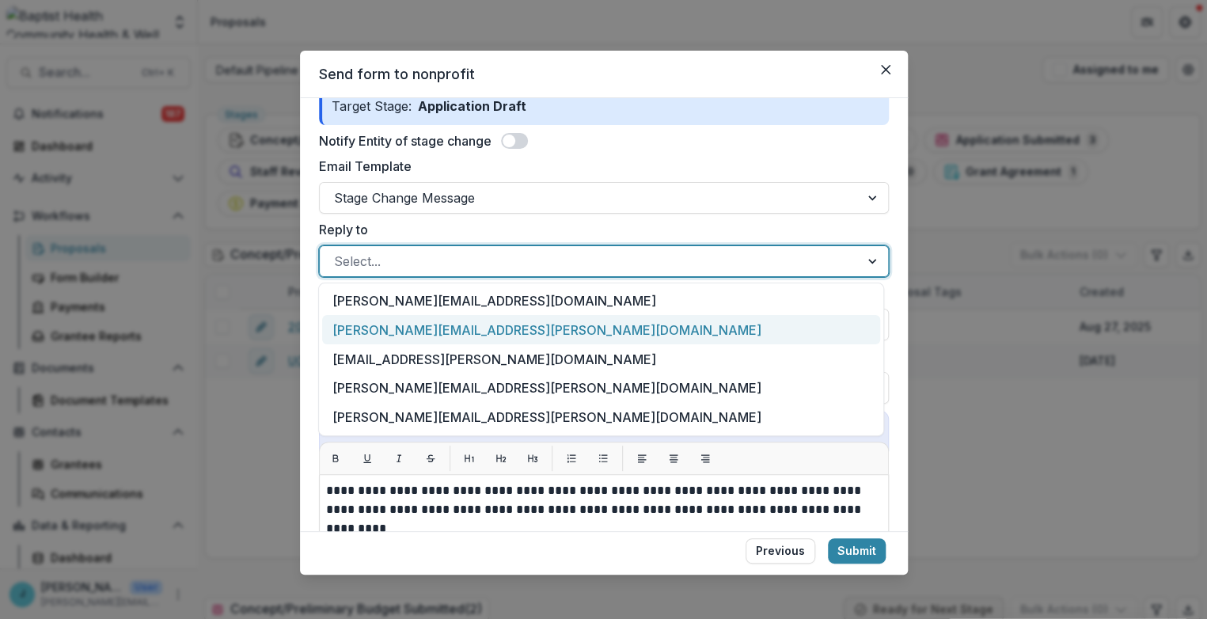
click at [362, 332] on div "[PERSON_NAME][EMAIL_ADDRESS][PERSON_NAME][DOMAIN_NAME]" at bounding box center [600, 329] width 557 height 29
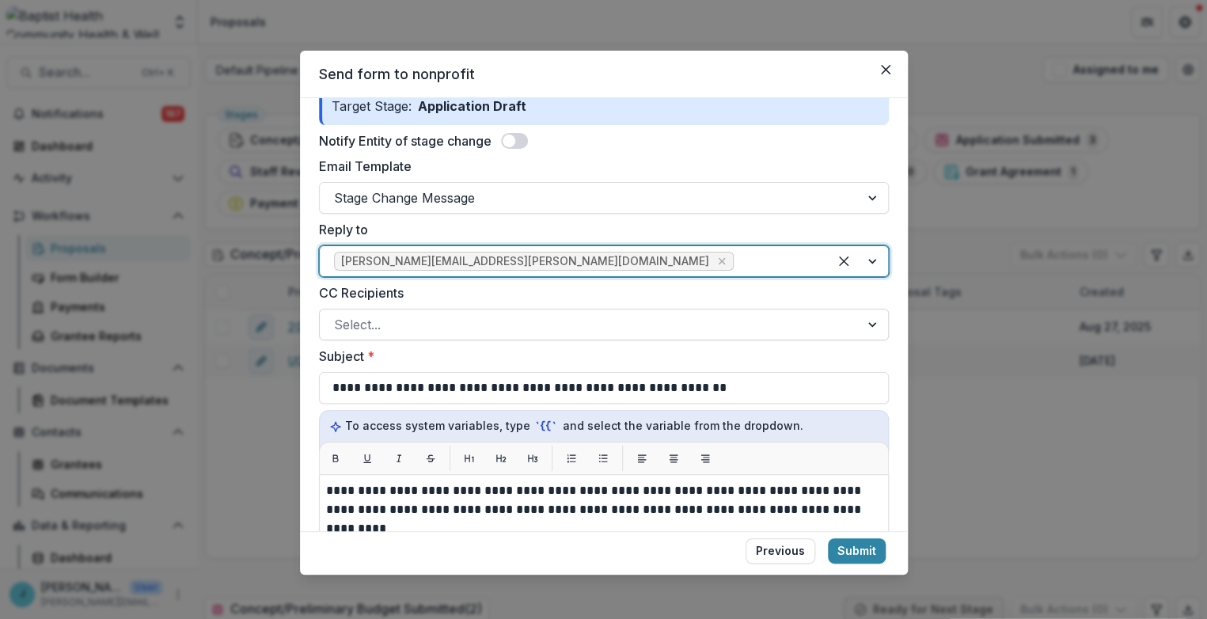
click at [353, 318] on div at bounding box center [589, 324] width 511 height 22
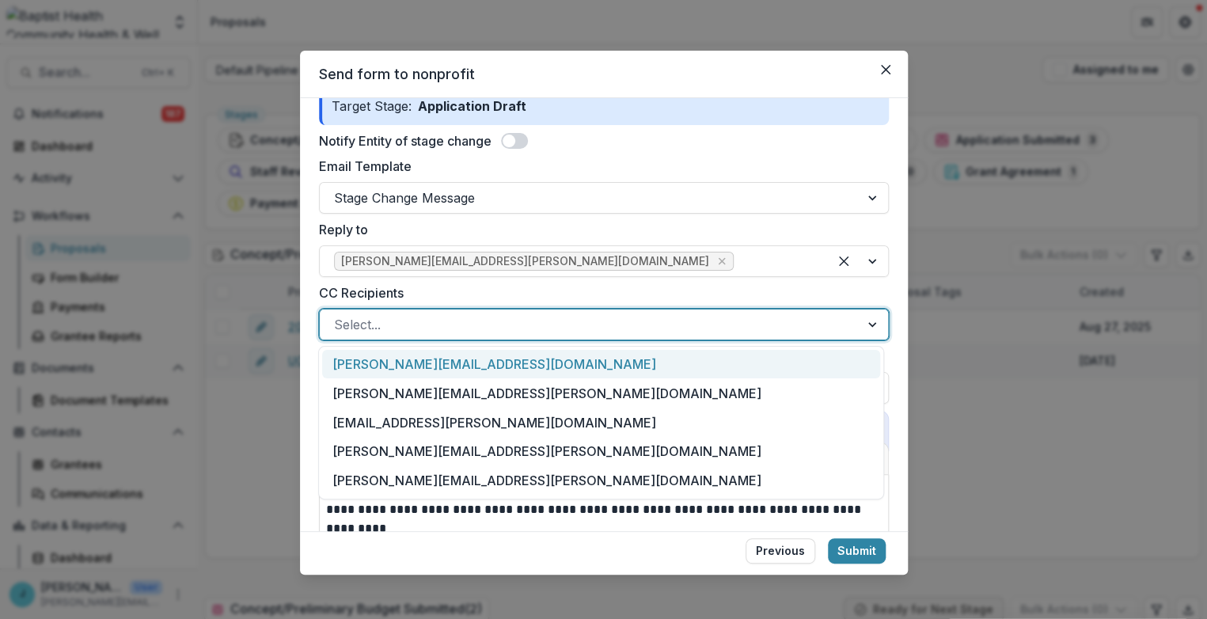
click at [368, 364] on div "[PERSON_NAME][EMAIL_ADDRESS][DOMAIN_NAME]" at bounding box center [600, 364] width 557 height 29
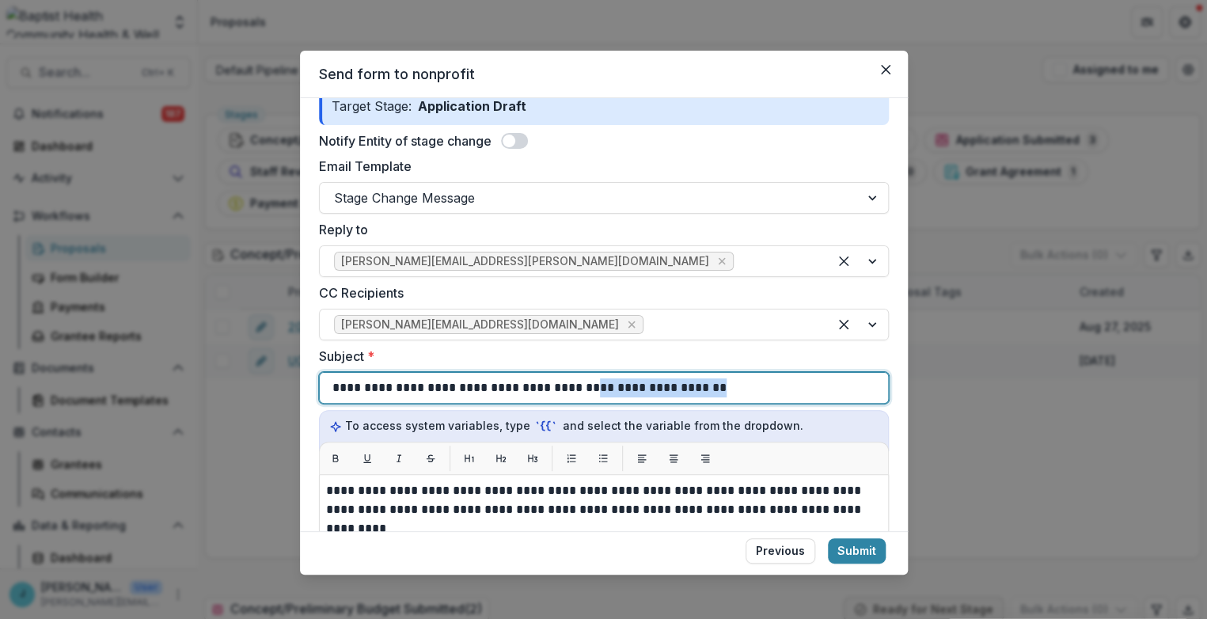
drag, startPoint x: 570, startPoint y: 388, endPoint x: 727, endPoint y: 376, distance: 157.1
click at [712, 378] on div "**********" at bounding box center [603, 388] width 543 height 30
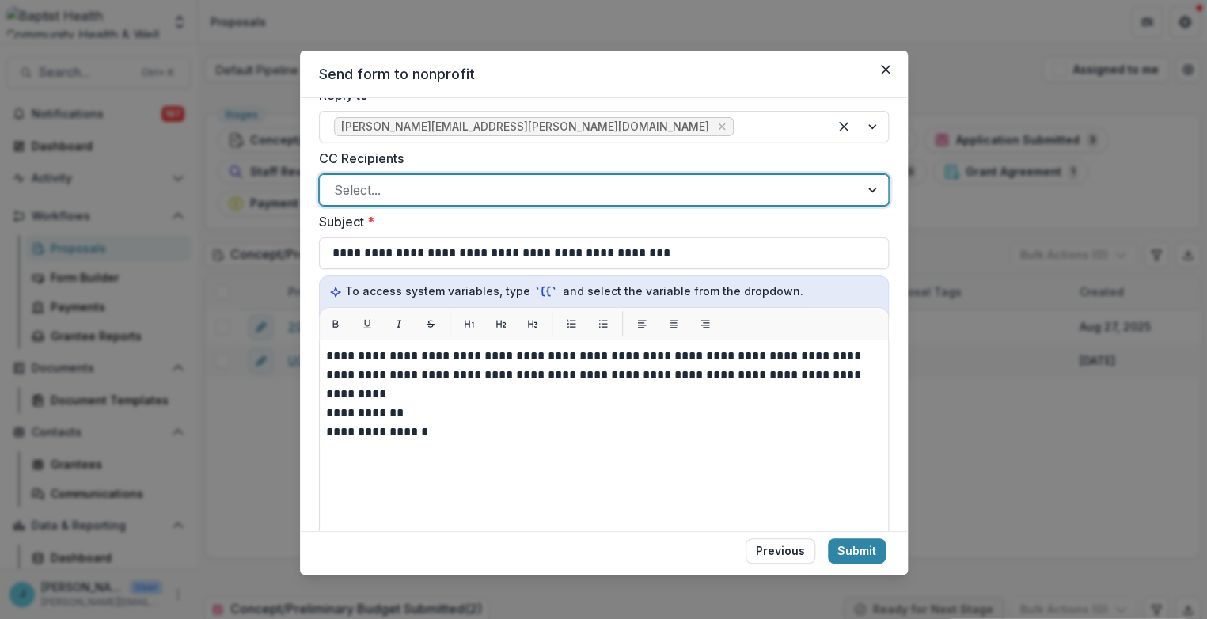
scroll to position [439, 0]
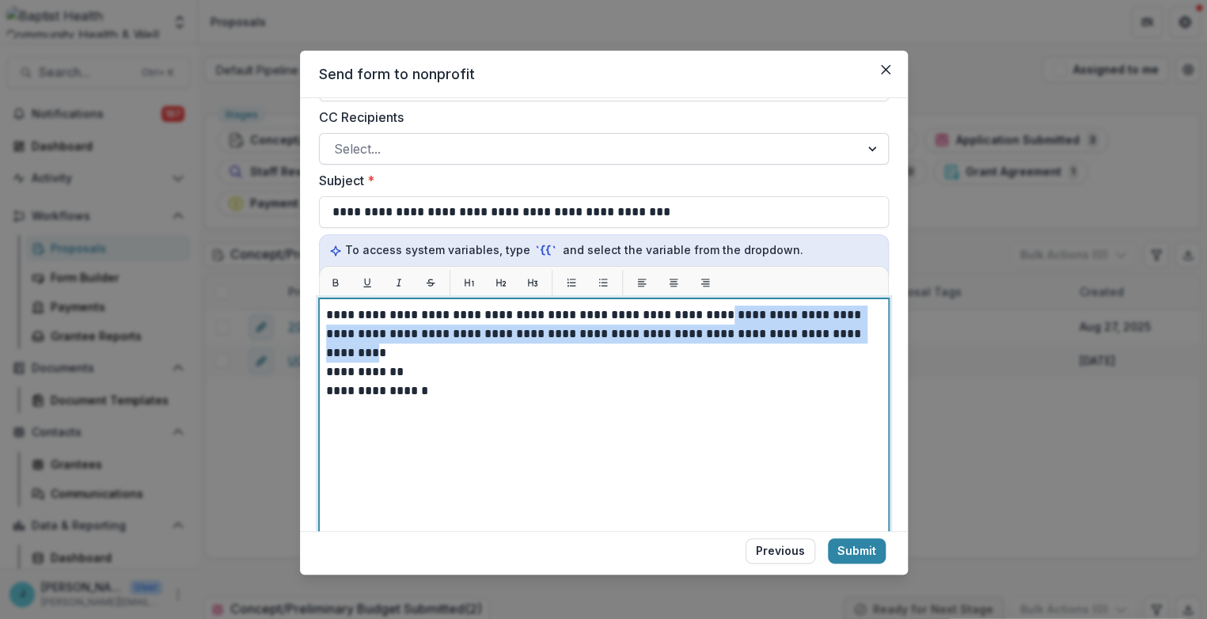
drag, startPoint x: 703, startPoint y: 314, endPoint x: 849, endPoint y: 335, distance: 147.9
click at [849, 335] on p "**********" at bounding box center [601, 324] width 551 height 38
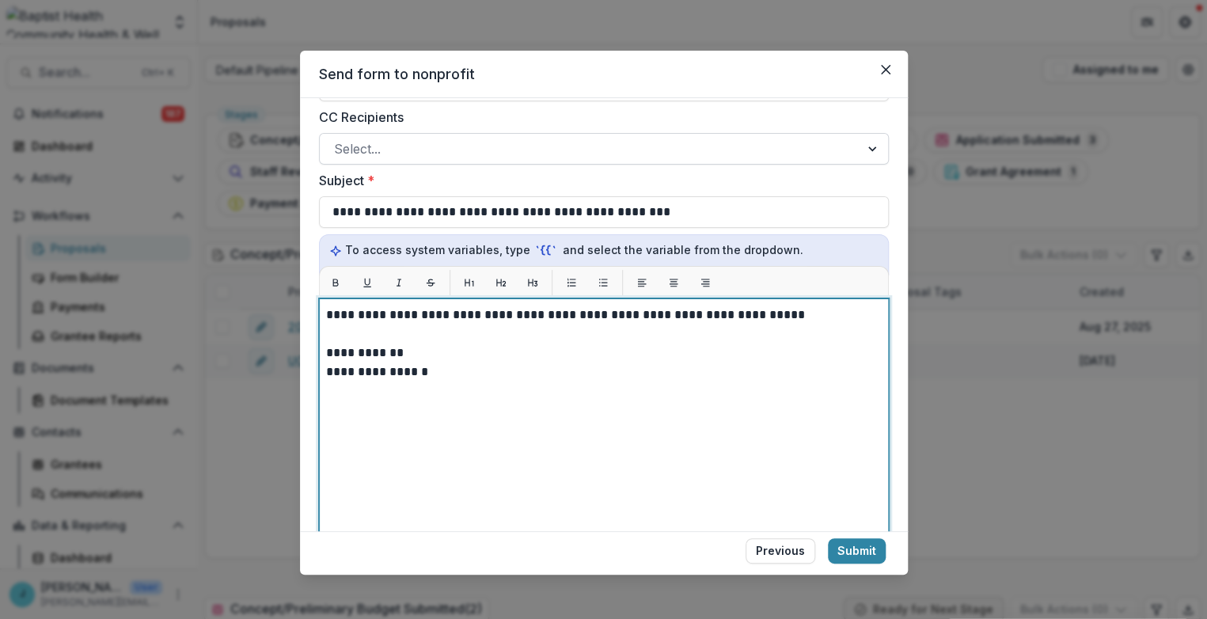
click at [326, 307] on p "**********" at bounding box center [601, 314] width 551 height 19
click at [582, 316] on p "**********" at bounding box center [601, 314] width 551 height 19
click at [389, 336] on p "**********" at bounding box center [601, 324] width 551 height 38
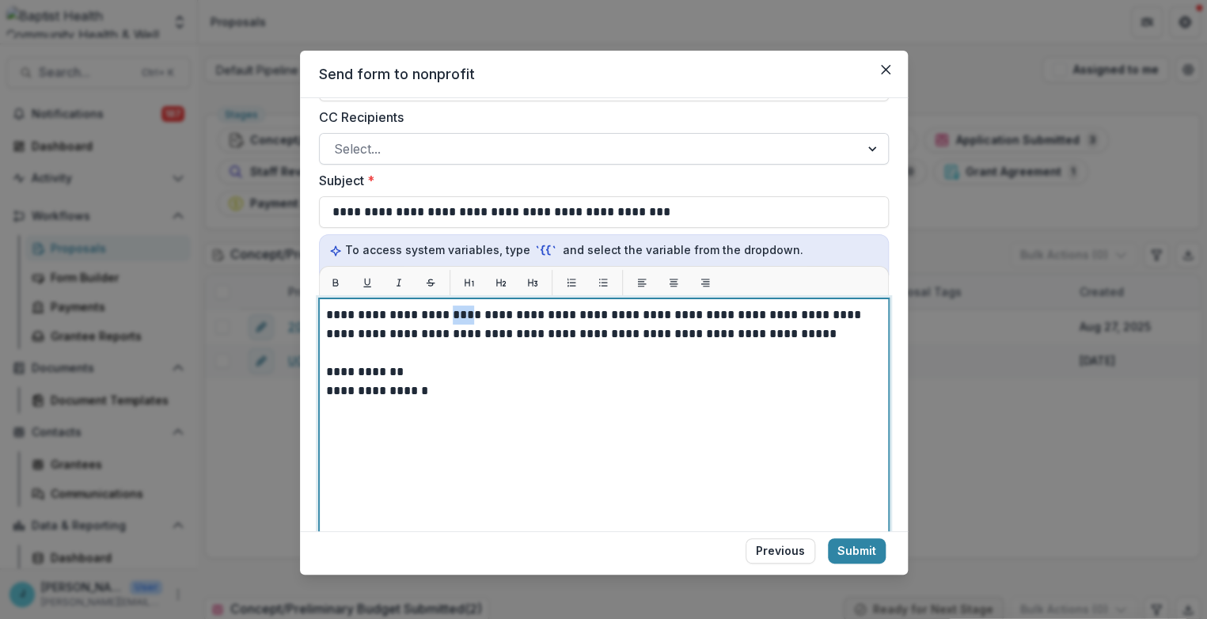
drag, startPoint x: 463, startPoint y: 313, endPoint x: 445, endPoint y: 309, distance: 18.6
click at [445, 309] on p "**********" at bounding box center [601, 324] width 551 height 38
click at [448, 390] on p "**********" at bounding box center [601, 390] width 551 height 19
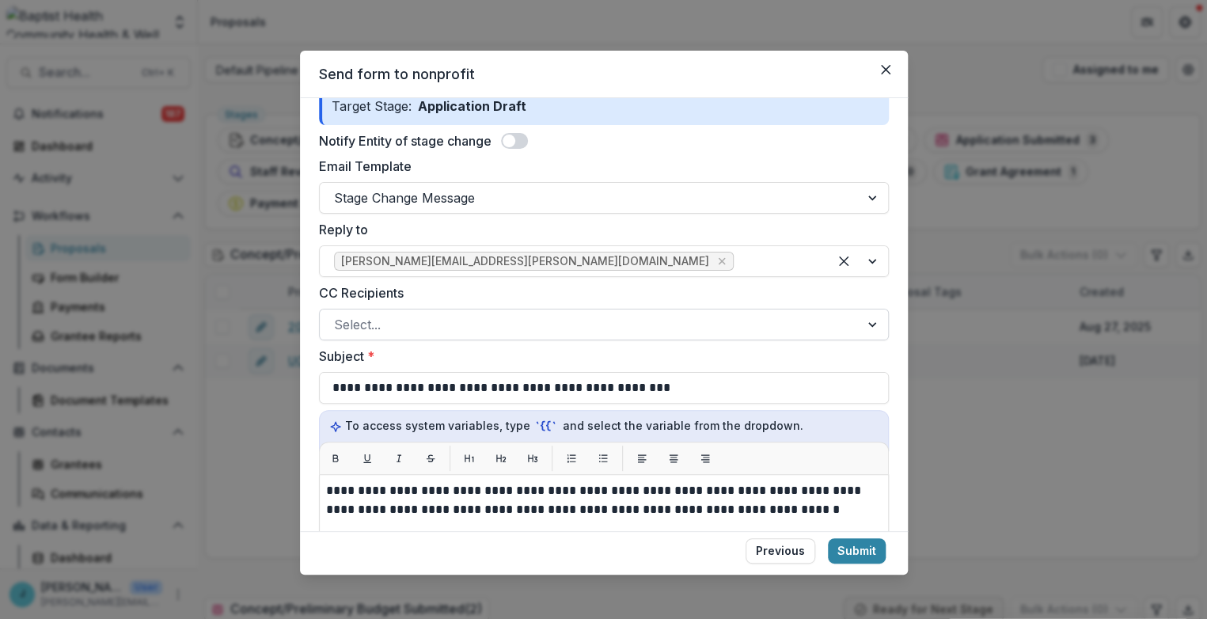
click at [365, 324] on div at bounding box center [589, 324] width 511 height 22
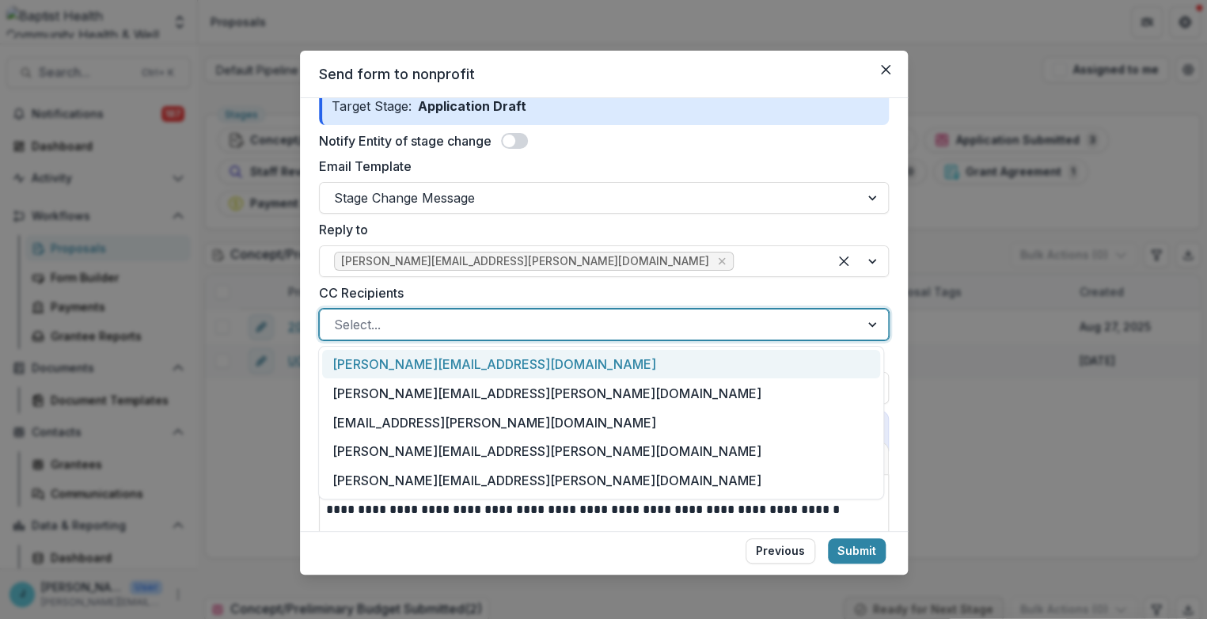
click at [369, 369] on div "[PERSON_NAME][EMAIL_ADDRESS][DOMAIN_NAME]" at bounding box center [600, 364] width 557 height 29
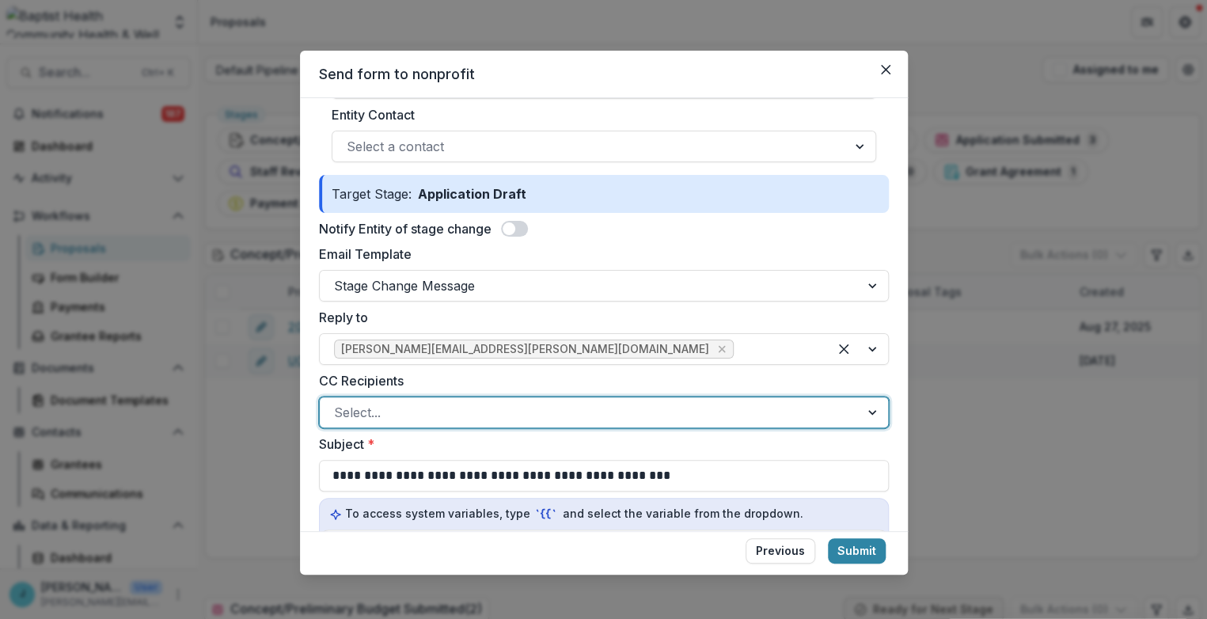
scroll to position [88, 0]
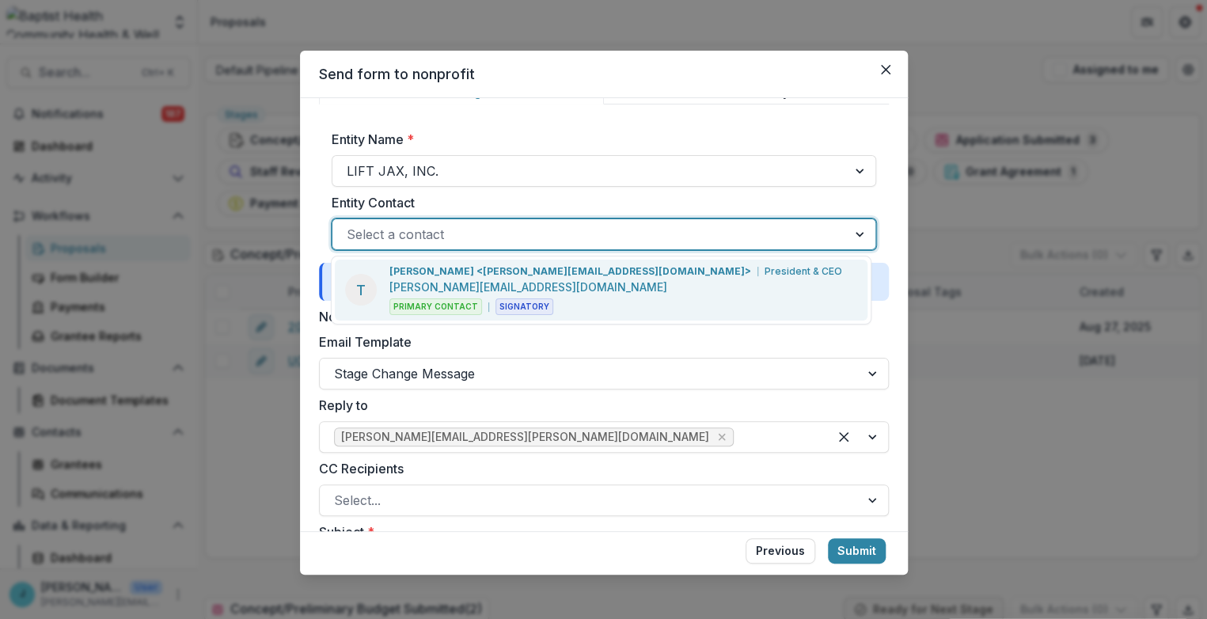
click at [489, 226] on div at bounding box center [590, 234] width 486 height 22
click at [462, 276] on p "[PERSON_NAME] <[PERSON_NAME][EMAIL_ADDRESS][DOMAIN_NAME]>" at bounding box center [570, 271] width 362 height 14
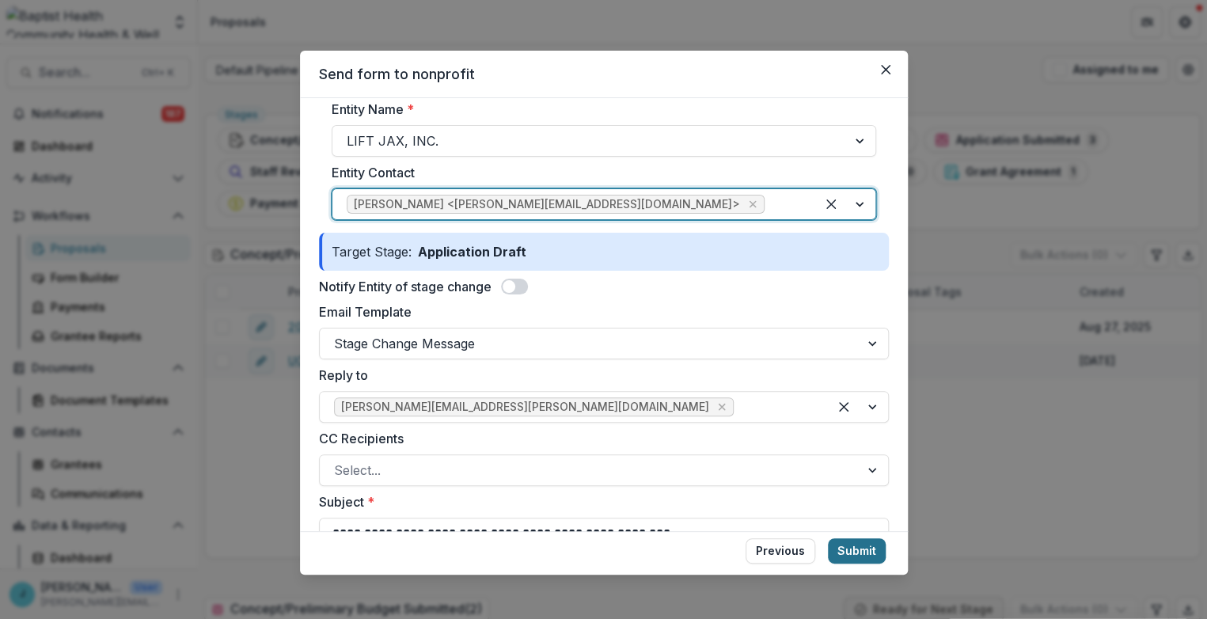
scroll to position [263, 0]
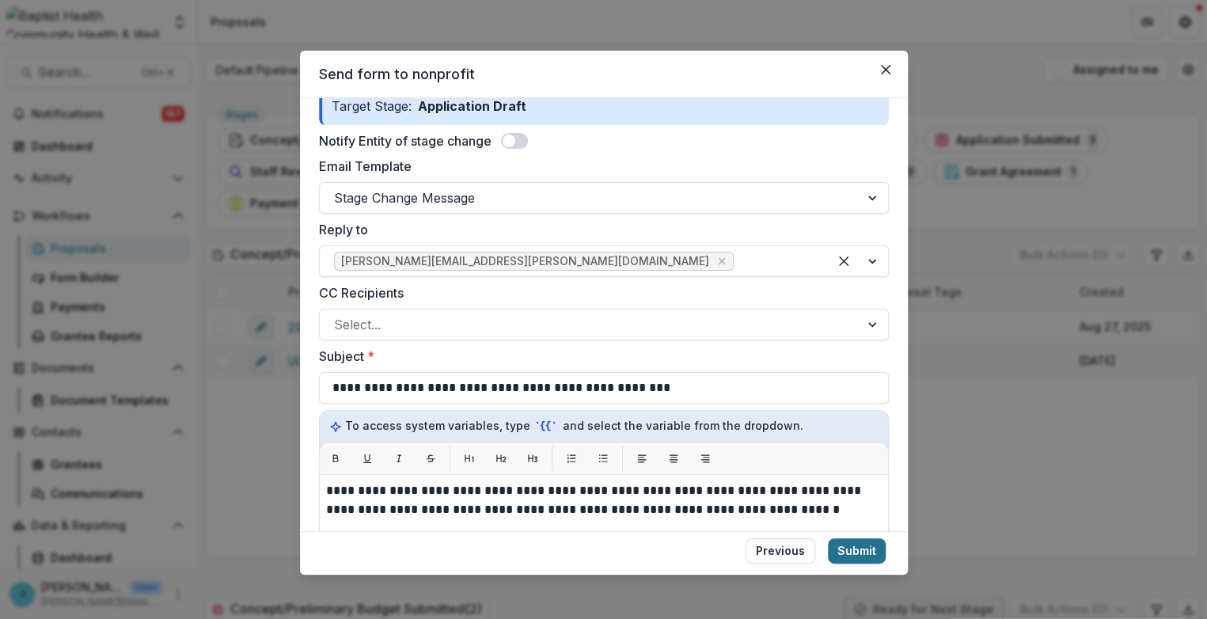
click at [855, 546] on button "Submit" at bounding box center [857, 550] width 58 height 25
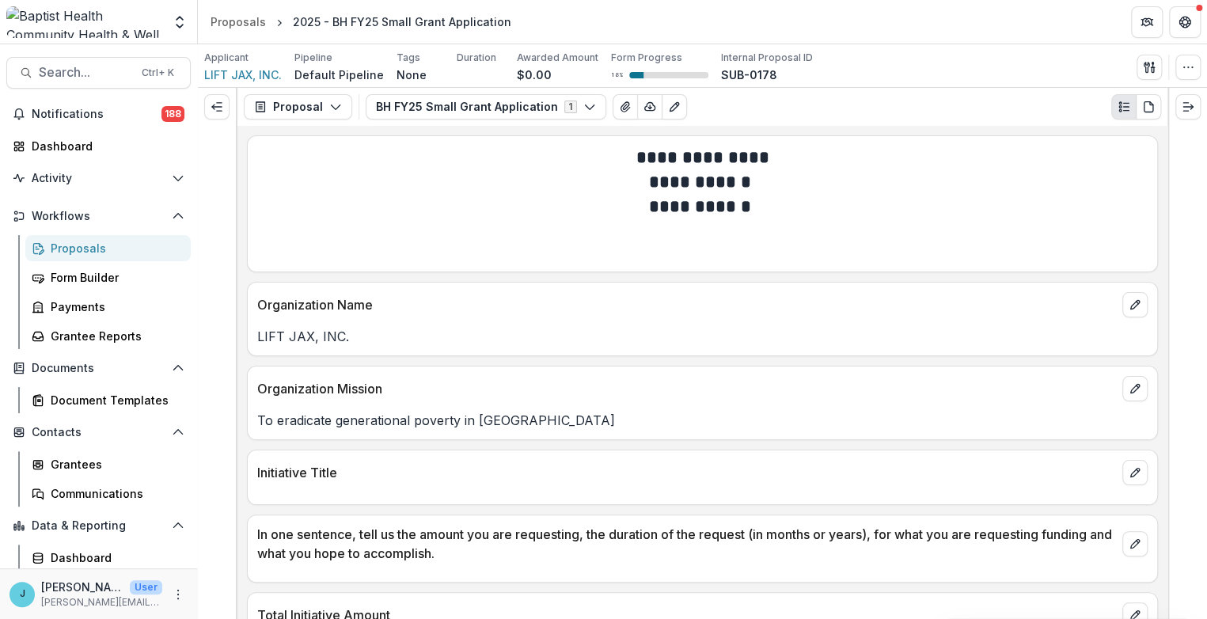
click at [81, 245] on div "Proposals" at bounding box center [114, 248] width 127 height 17
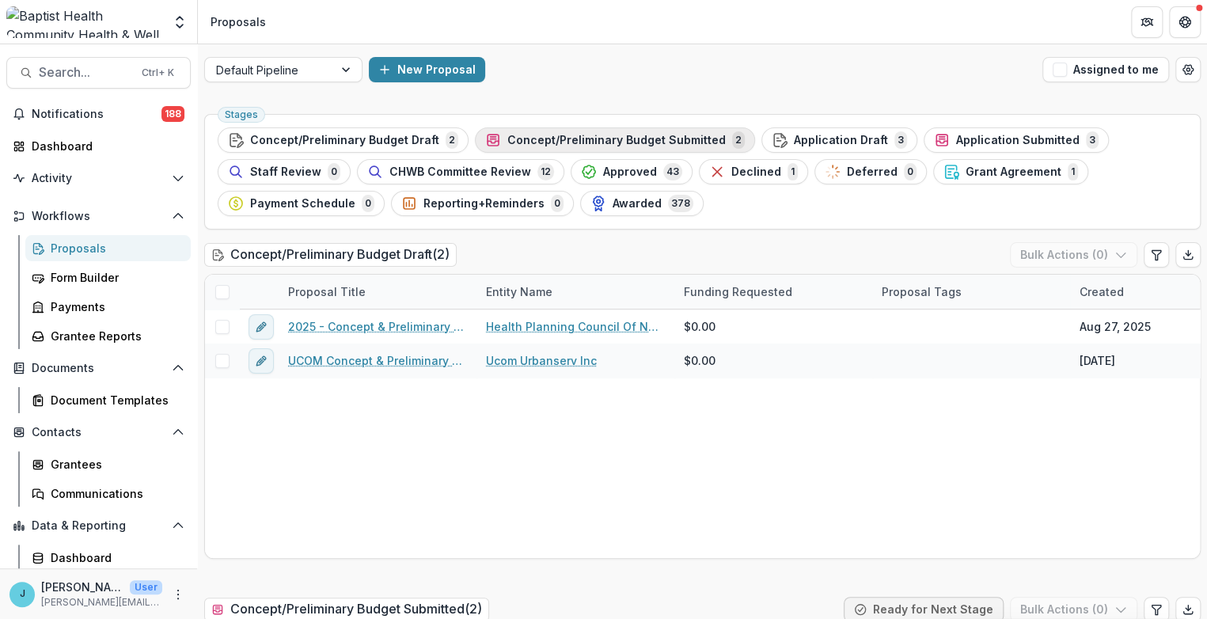
click at [597, 136] on span "Concept/Preliminary Budget Submitted" at bounding box center [616, 140] width 218 height 13
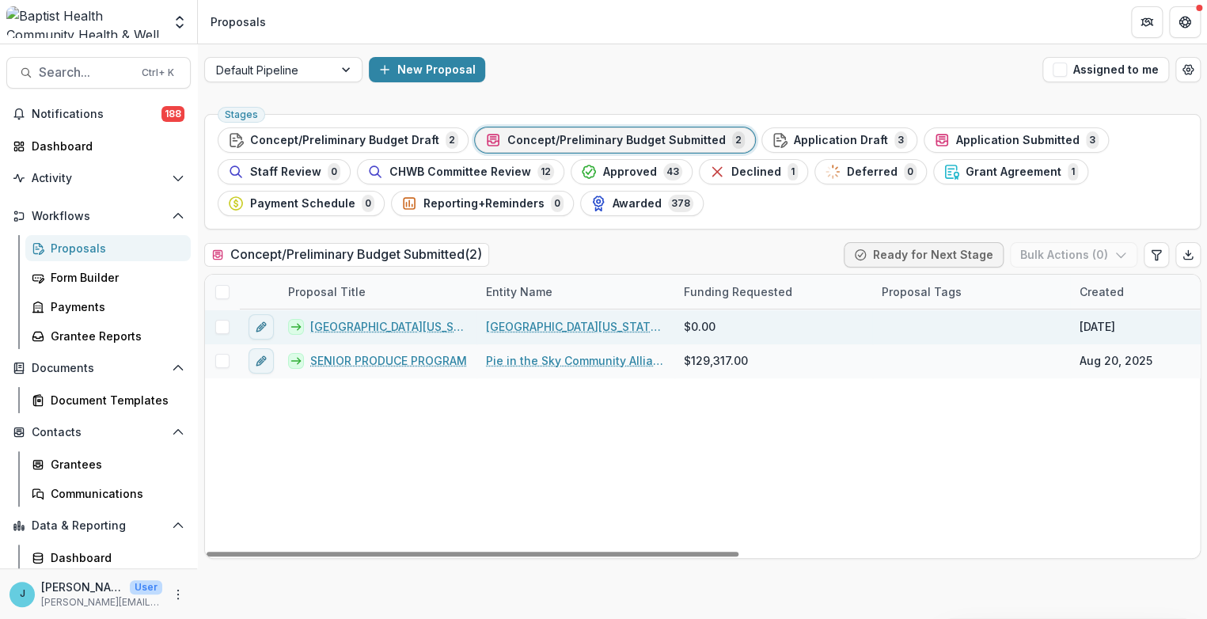
click at [400, 325] on link "[GEOGRAPHIC_DATA][US_STATE], Dept. of Psychology - 2025 - Concept & Preliminary…" at bounding box center [388, 326] width 157 height 17
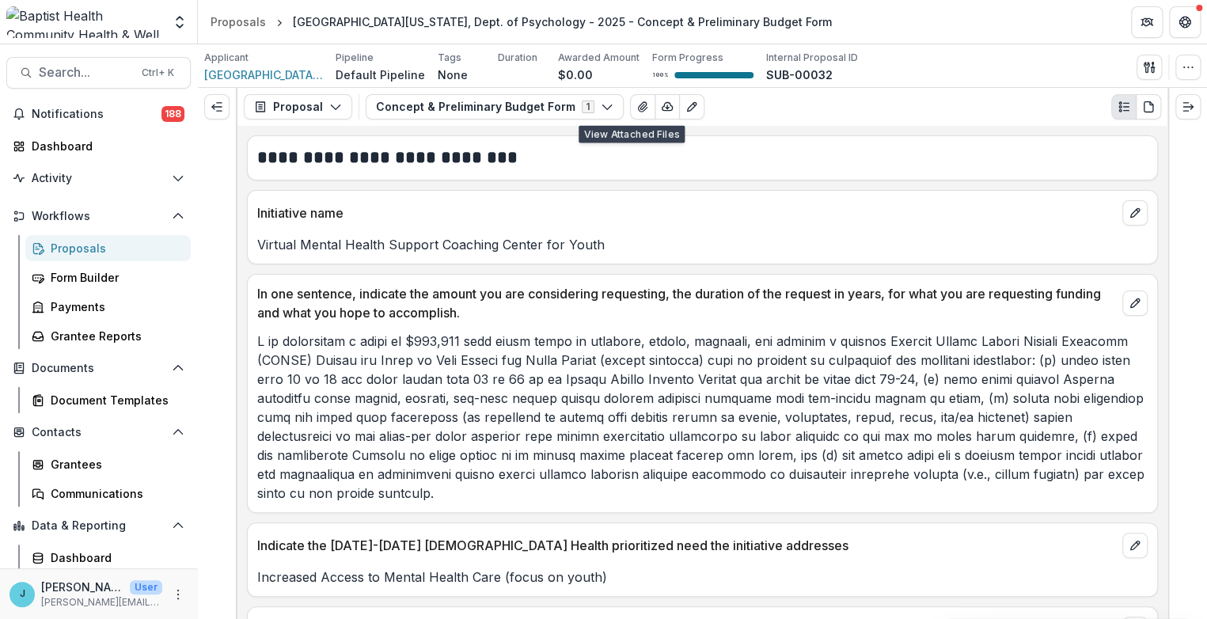
drag, startPoint x: 627, startPoint y: 104, endPoint x: 637, endPoint y: 172, distance: 67.9
click at [637, 162] on div "**********" at bounding box center [702, 353] width 930 height 531
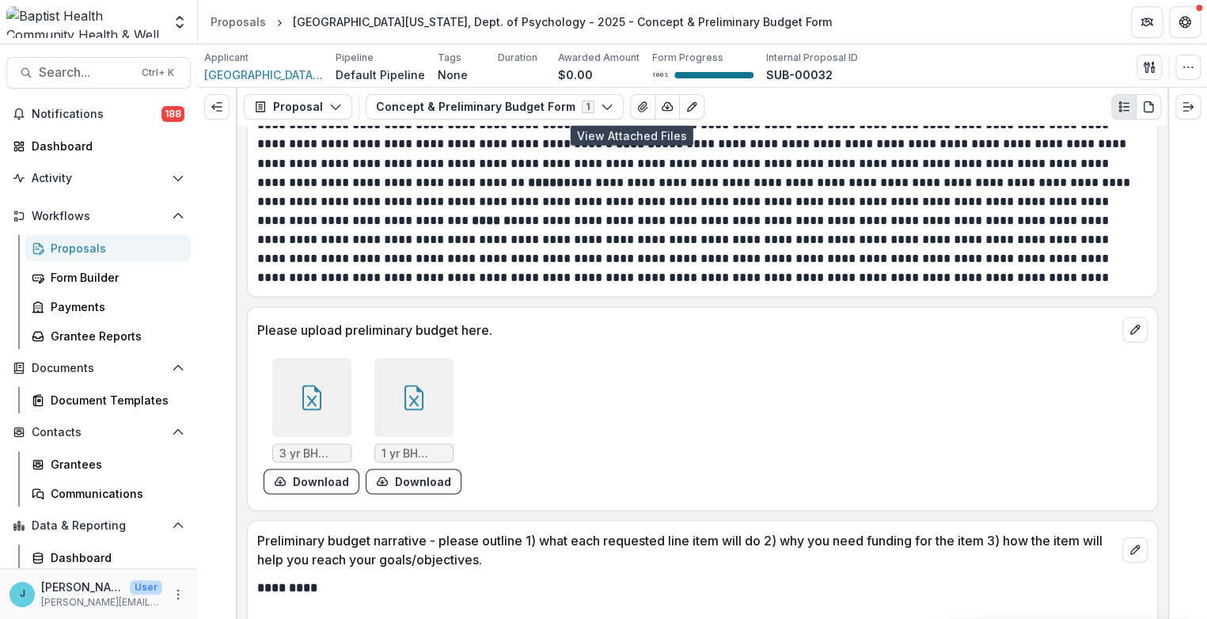
scroll to position [1582, 0]
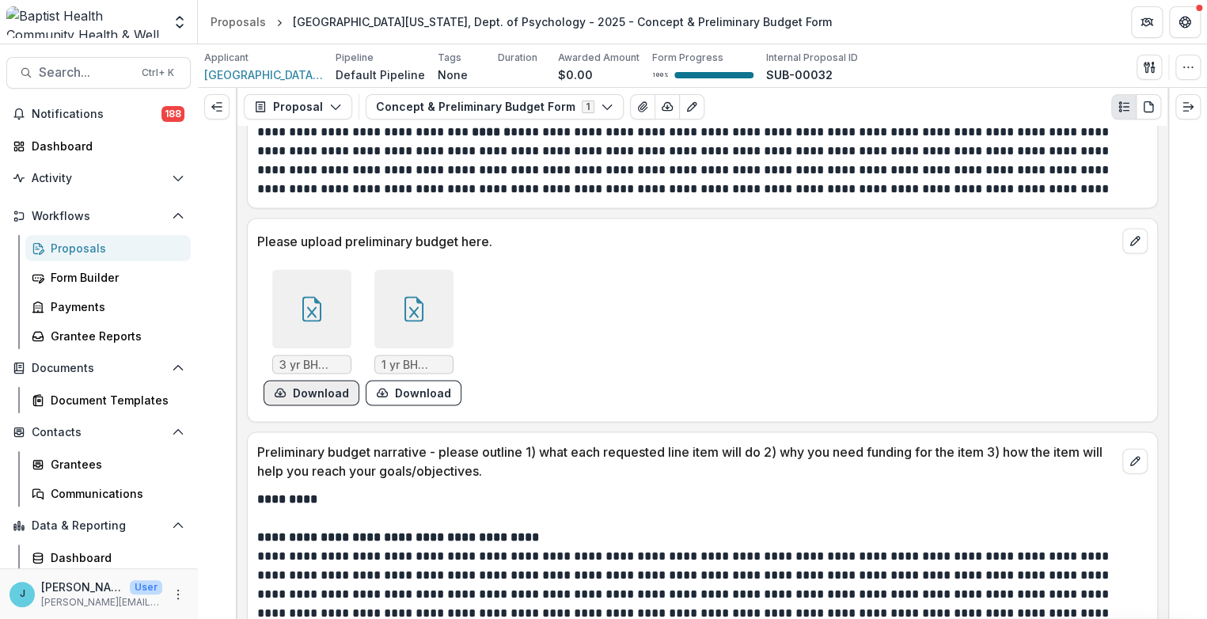
click at [294, 380] on button "Download" at bounding box center [311, 392] width 96 height 25
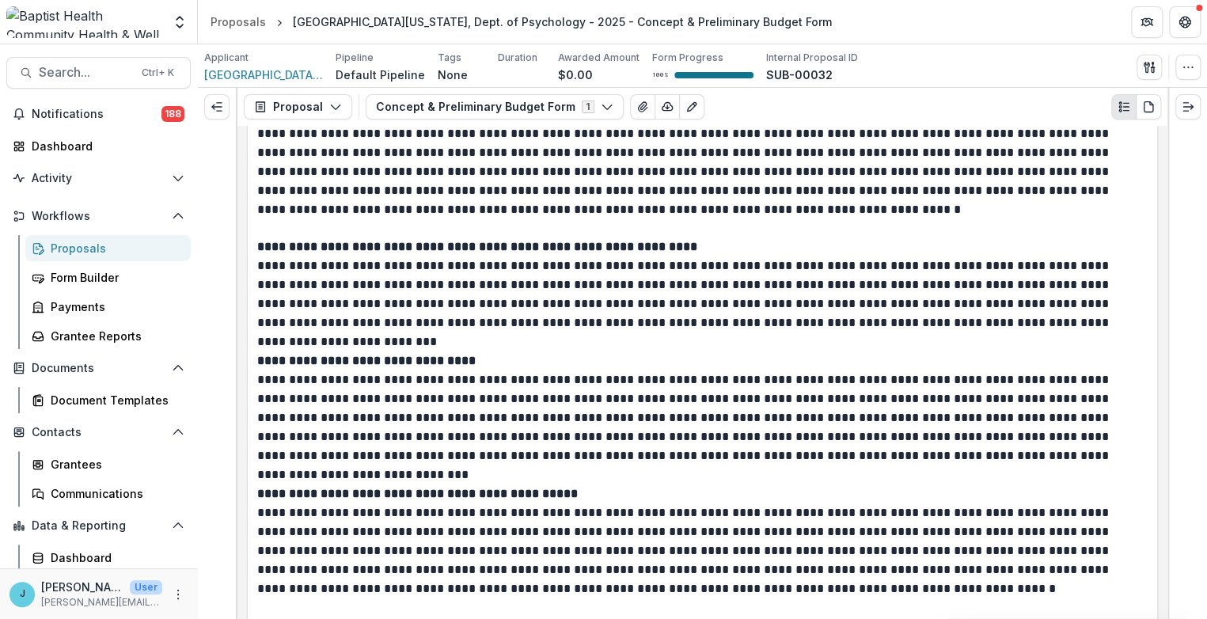
scroll to position [2461, 0]
